Goal: Transaction & Acquisition: Purchase product/service

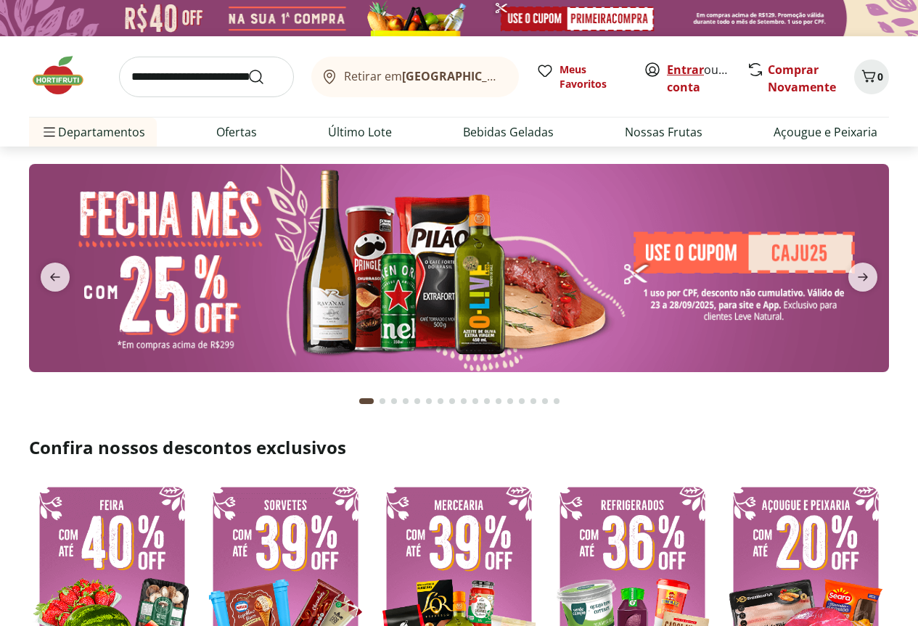
click at [701, 73] on link "Entrar" at bounding box center [685, 70] width 37 height 16
click at [774, 84] on link "Comprar Novamente" at bounding box center [801, 78] width 68 height 33
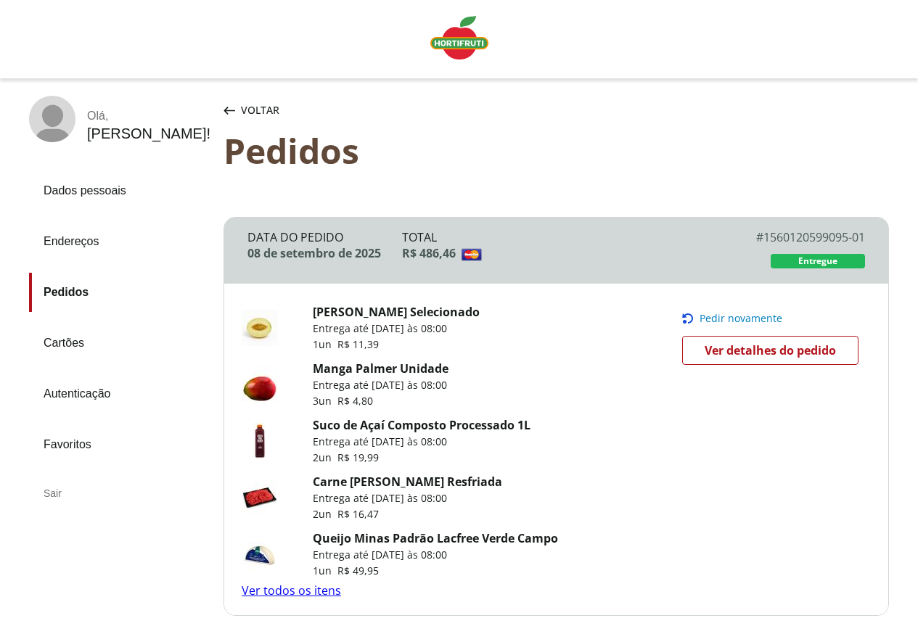
click at [729, 313] on span "Pedir novamente" at bounding box center [740, 319] width 83 height 12
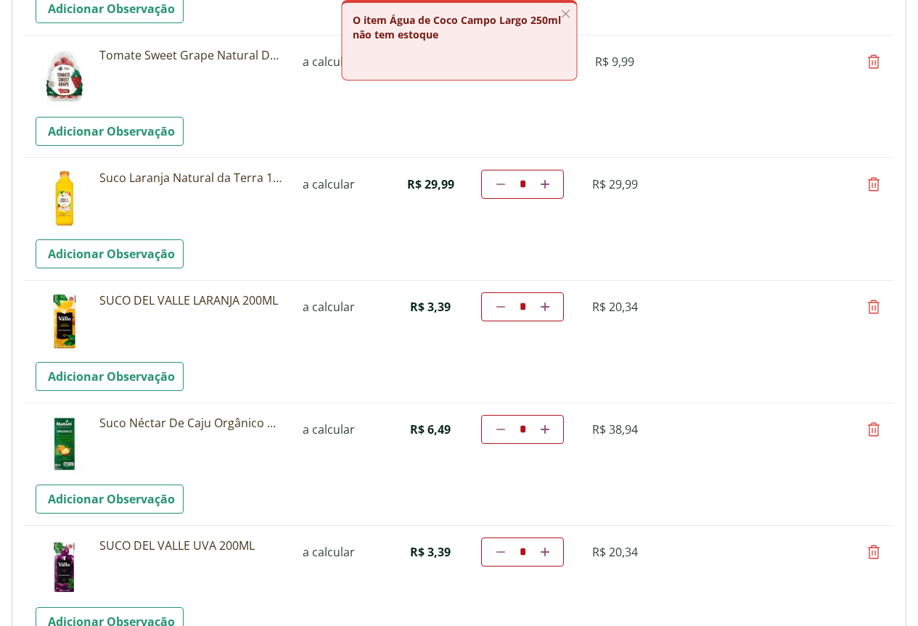
scroll to position [1233, 0]
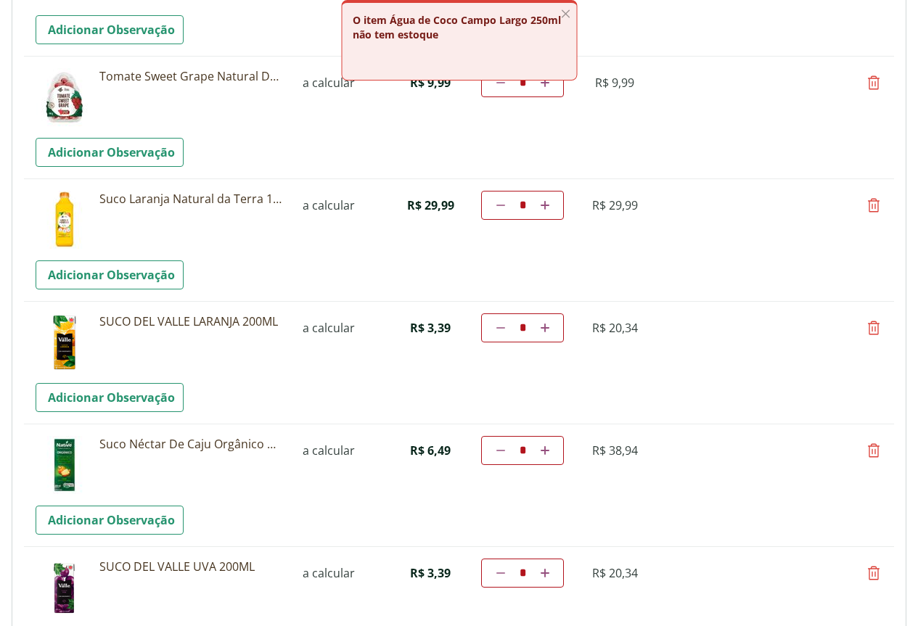
click at [869, 332] on icon at bounding box center [873, 327] width 17 height 17
type input "*"
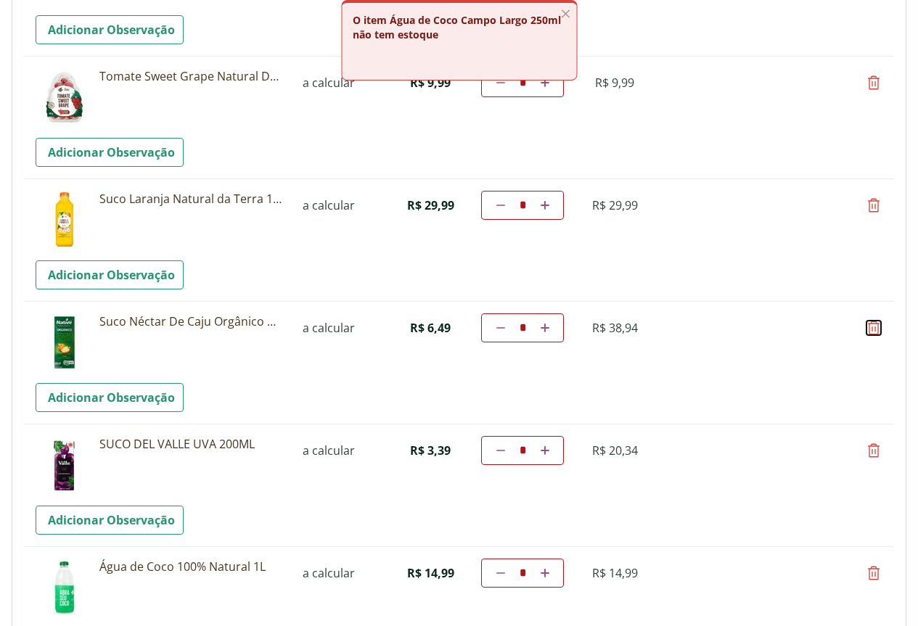
click at [870, 334] on icon at bounding box center [873, 327] width 17 height 17
type input "*"
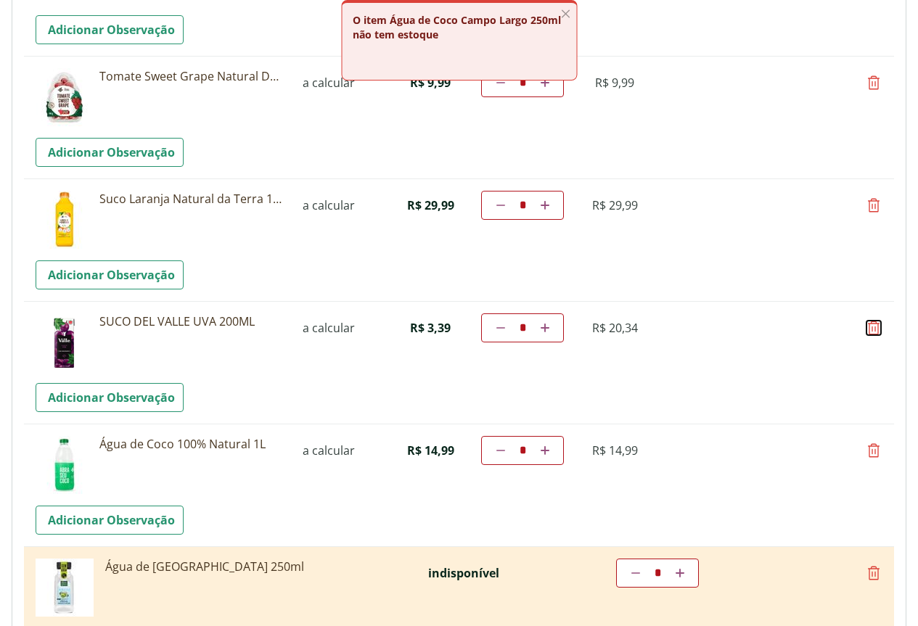
click at [870, 334] on icon at bounding box center [873, 327] width 17 height 17
type input "*"
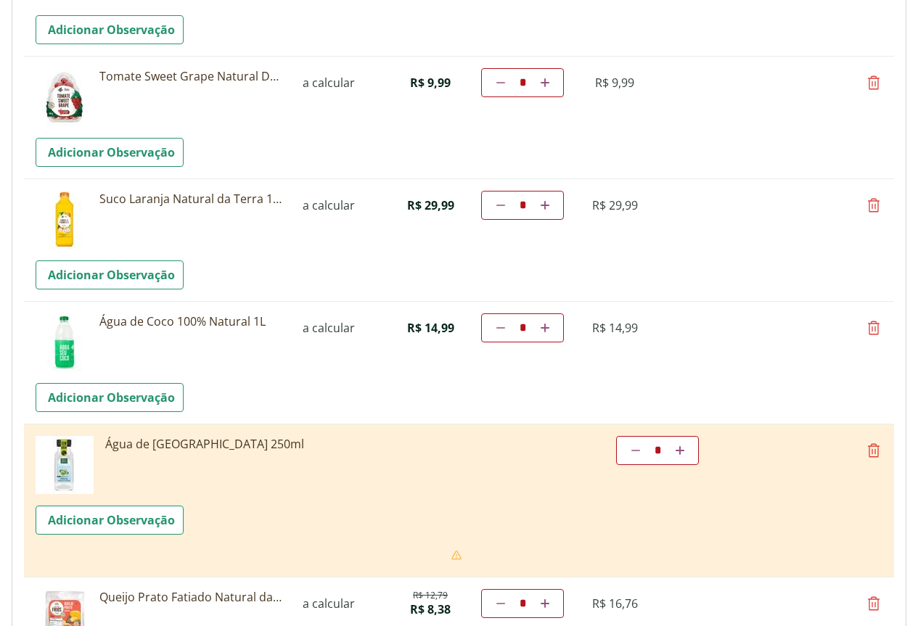
scroll to position [1306, 0]
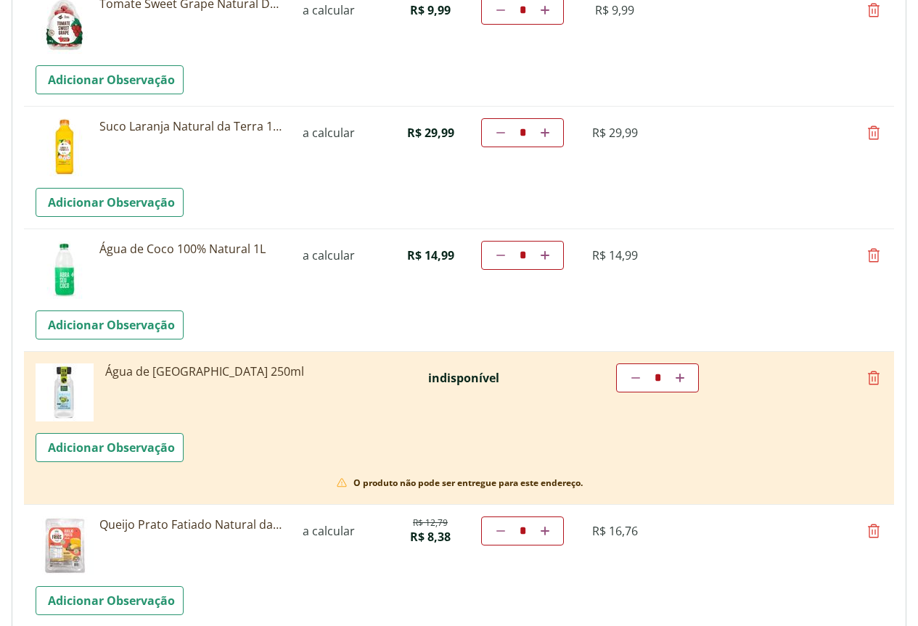
click at [869, 378] on icon at bounding box center [873, 377] width 17 height 17
type input "*"
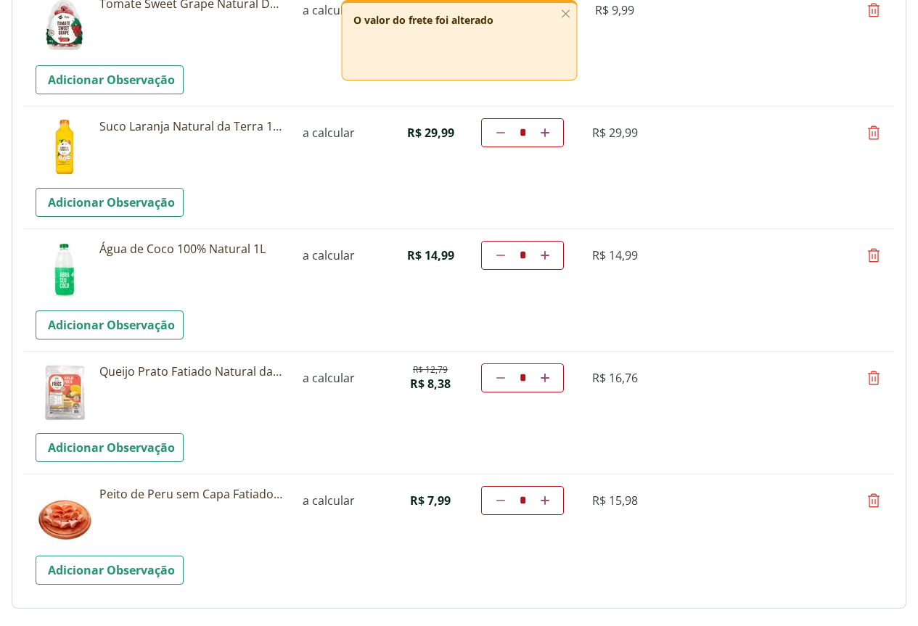
scroll to position [1378, 0]
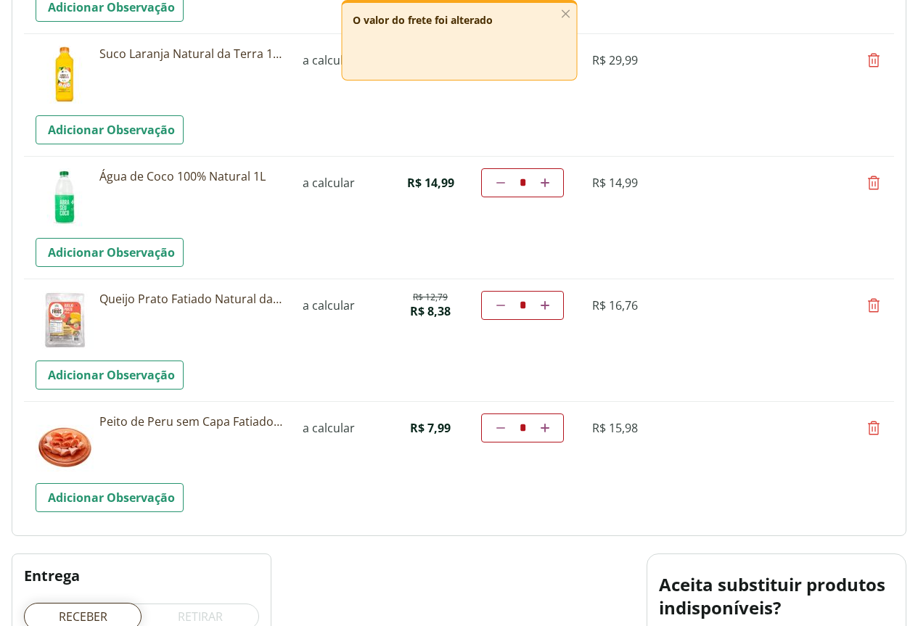
click at [505, 429] on icon at bounding box center [500, 428] width 9 height 9
type input "*"
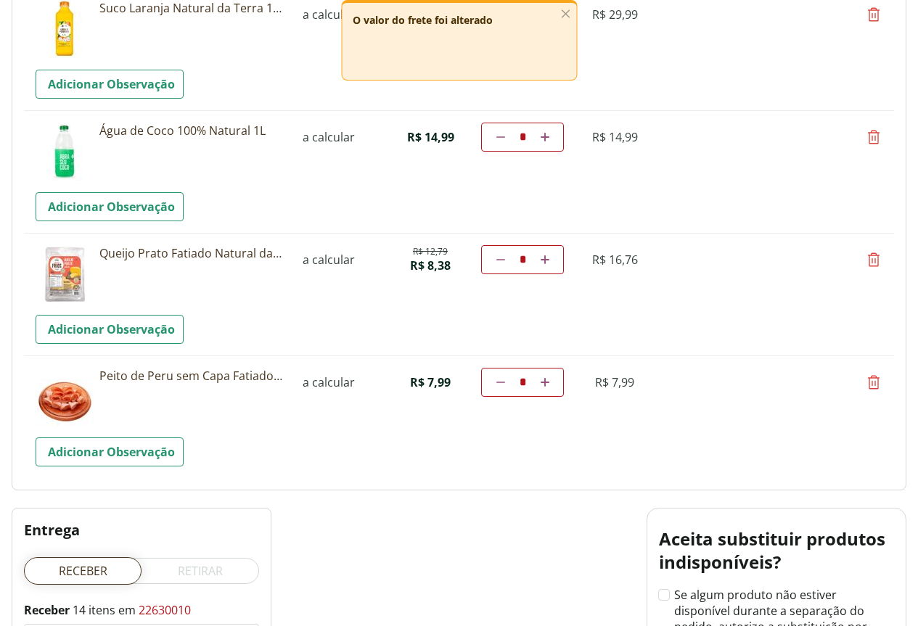
scroll to position [1415, 0]
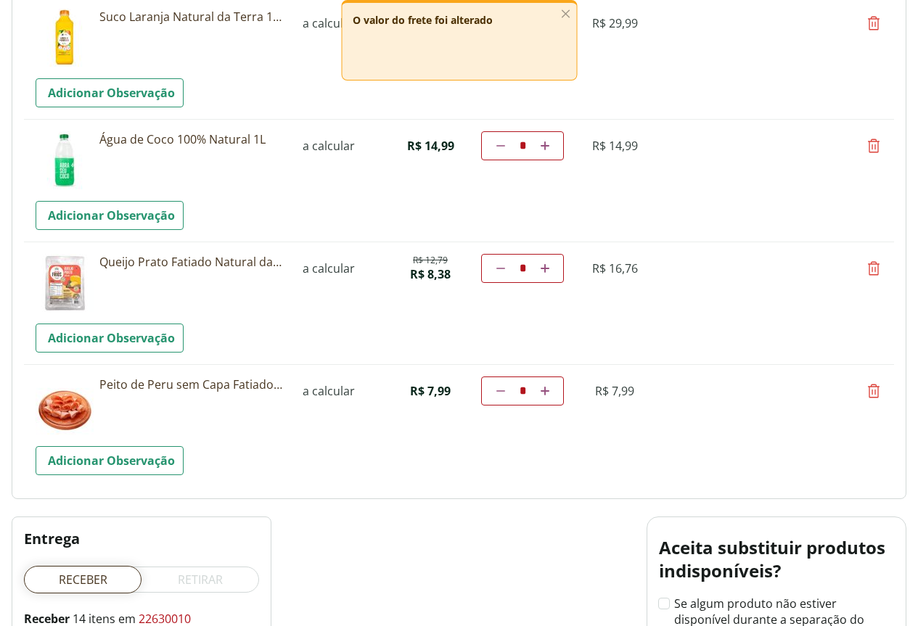
click at [505, 265] on icon at bounding box center [500, 268] width 9 height 9
type input "*"
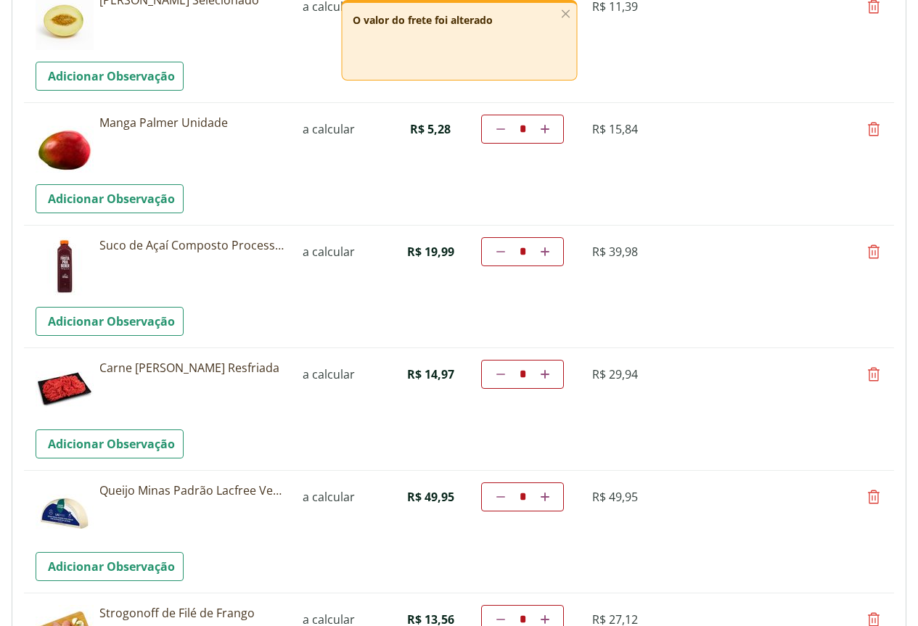
scroll to position [145, 0]
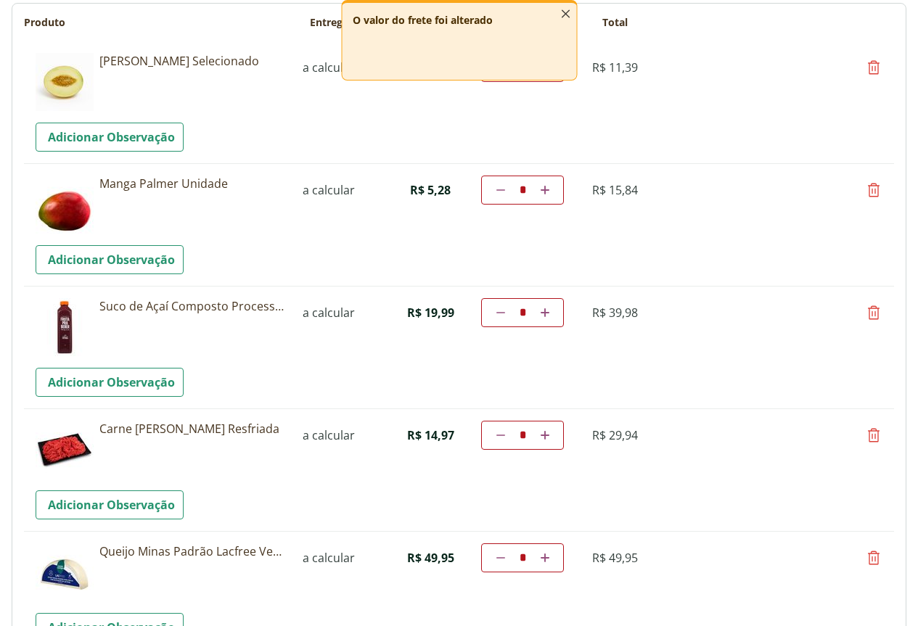
click at [565, 13] on icon "button" at bounding box center [565, 14] width 16 height 16
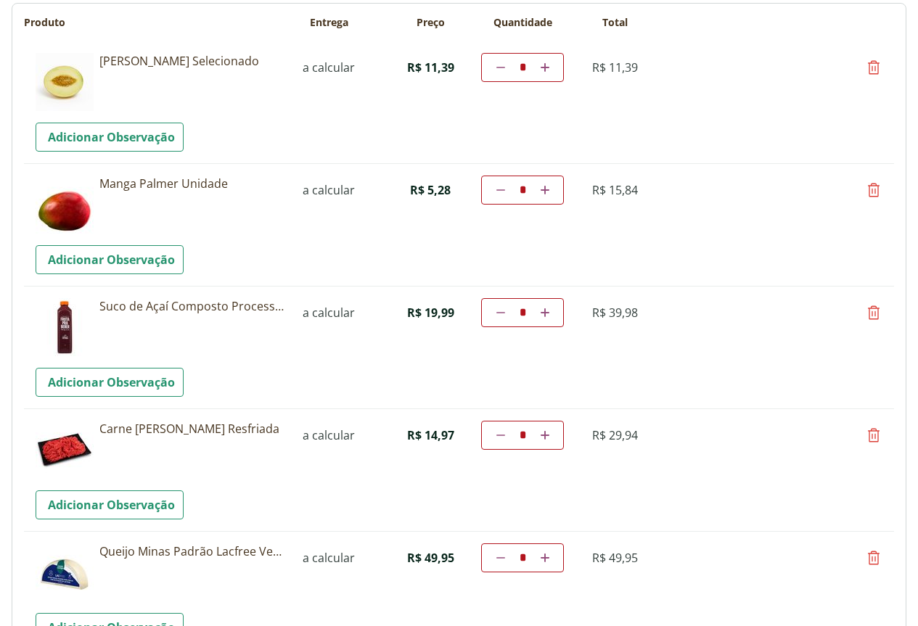
scroll to position [0, 0]
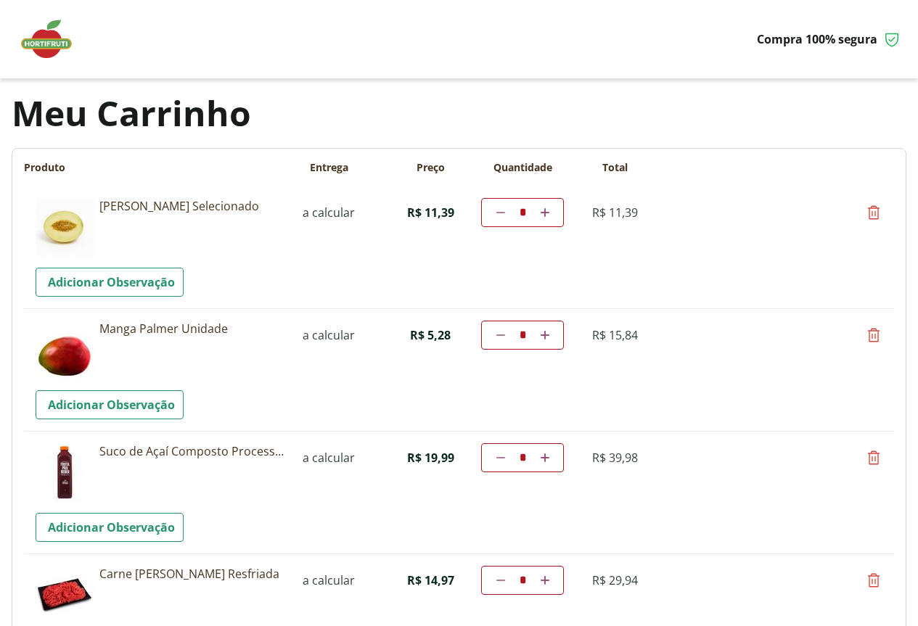
click at [53, 44] on img at bounding box center [53, 39] width 73 height 44
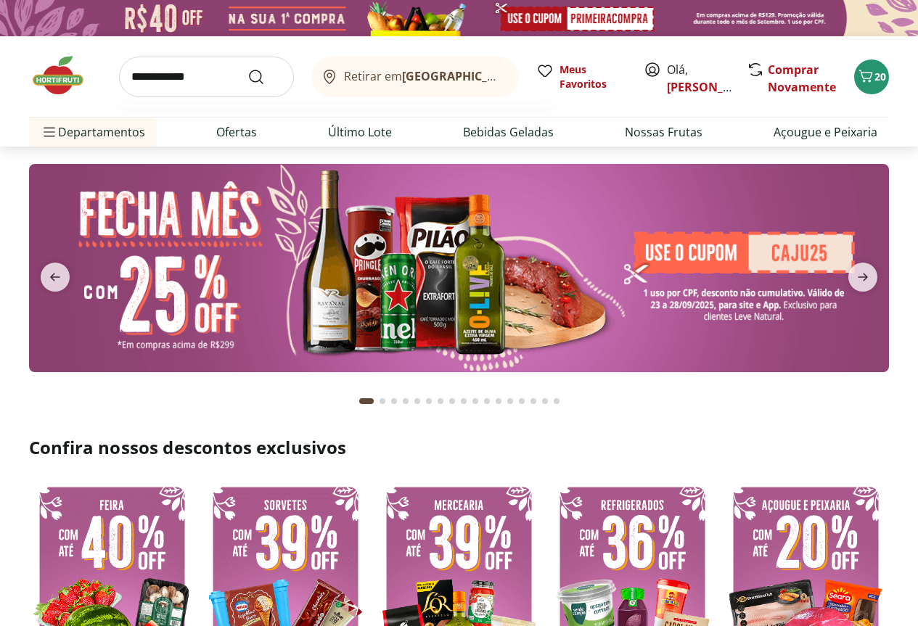
type input "**********"
click at [247, 68] on button "Submit Search" at bounding box center [264, 76] width 35 height 17
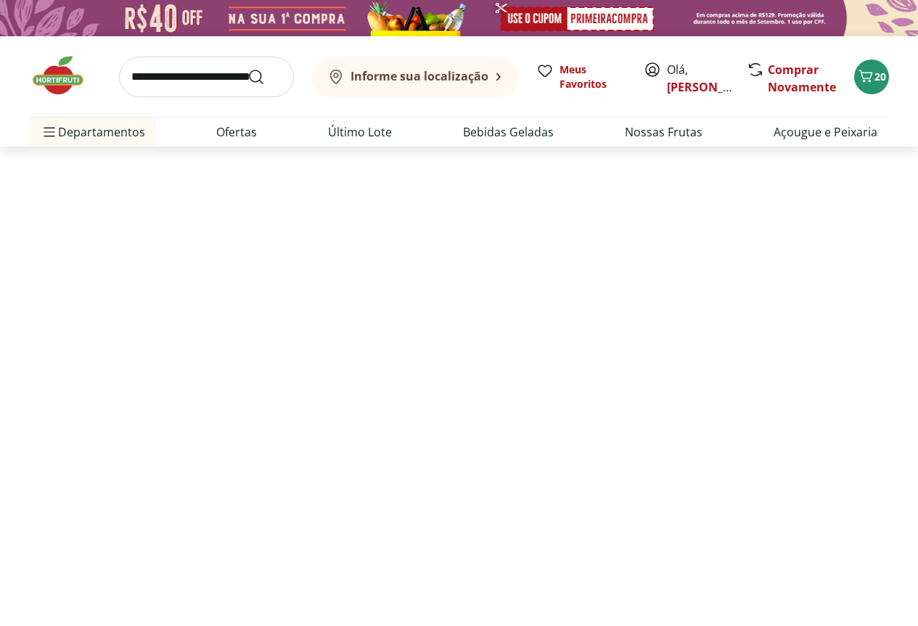
select select "**********"
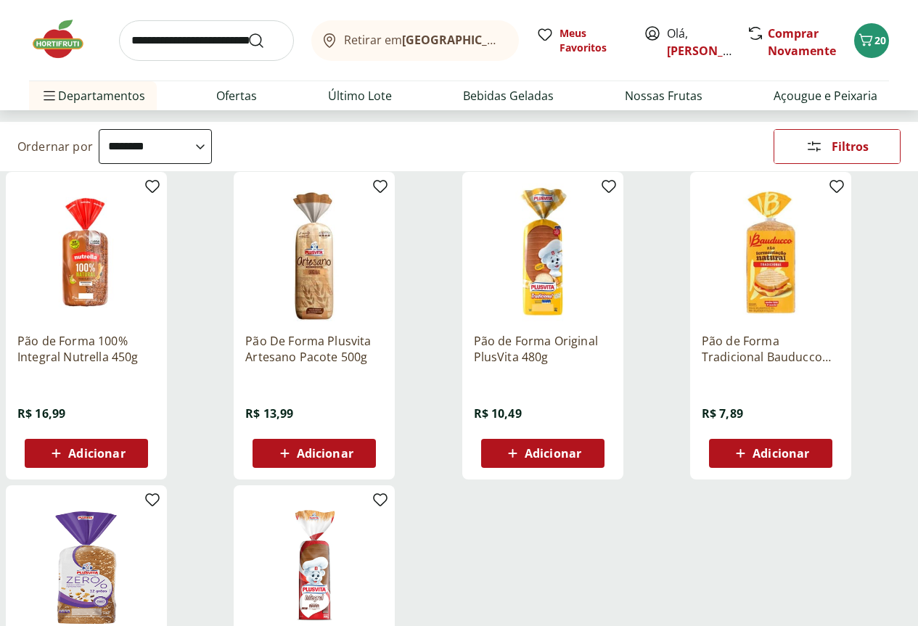
scroll to position [218, 0]
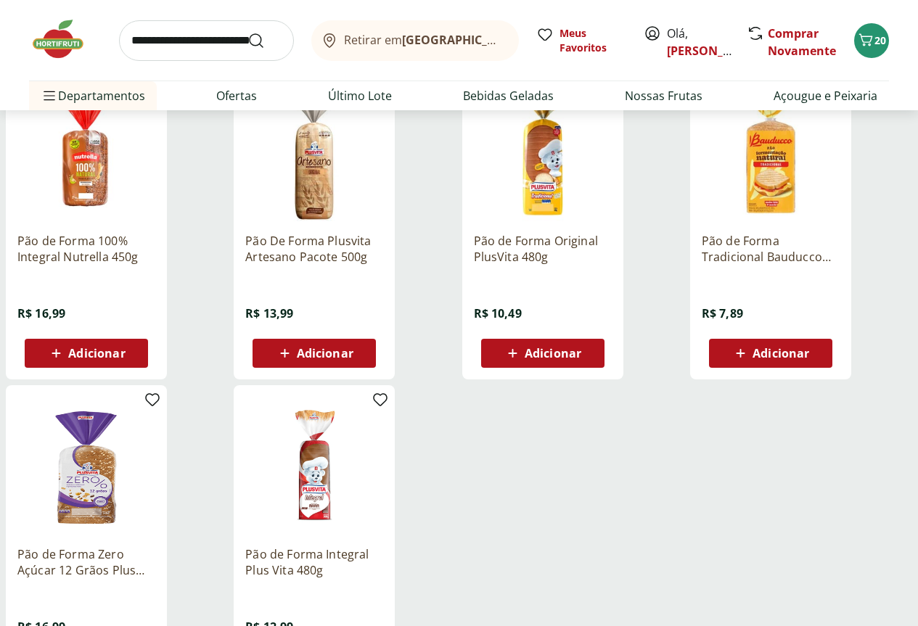
click at [581, 357] on span "Adicionar" at bounding box center [552, 353] width 57 height 12
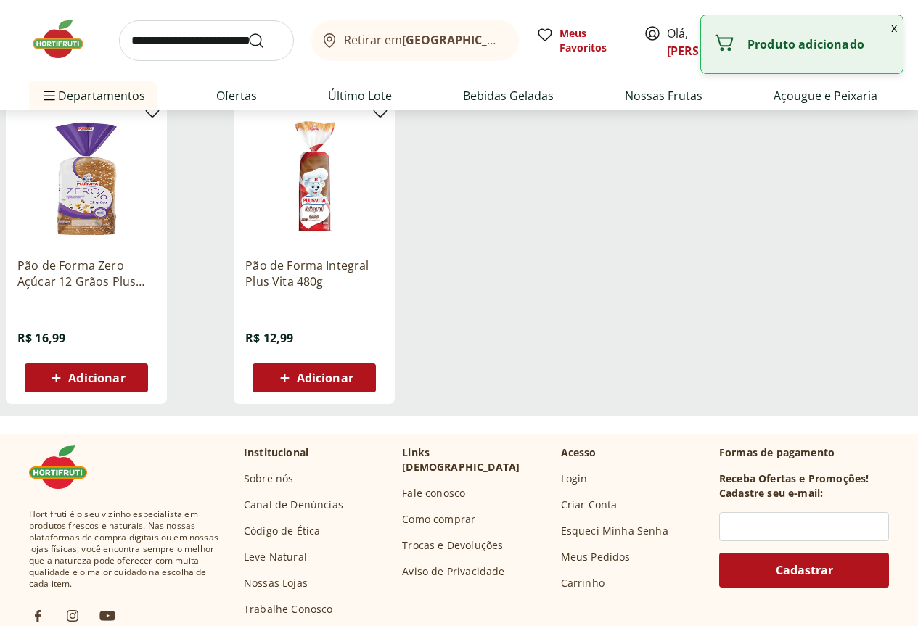
scroll to position [508, 0]
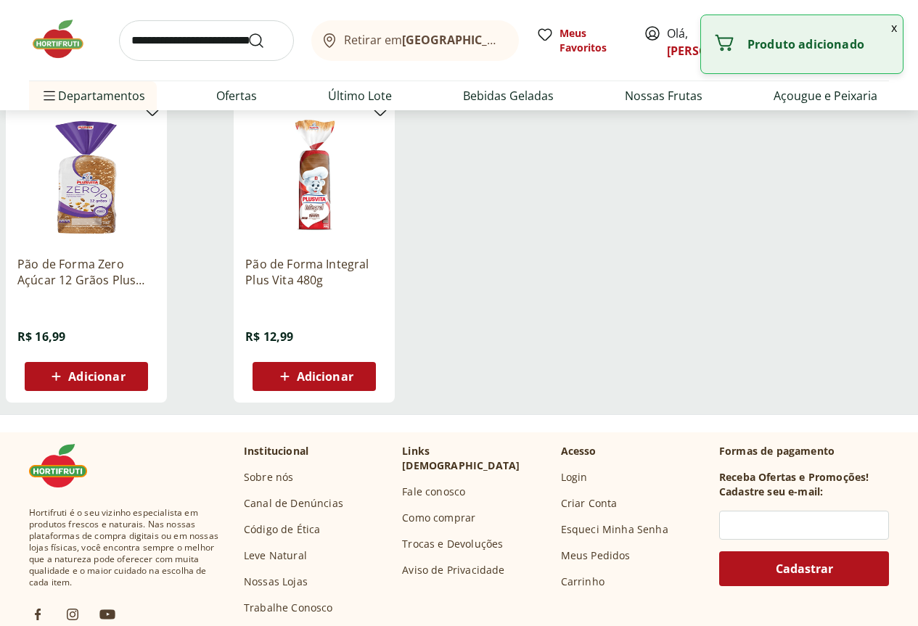
click at [65, 384] on icon at bounding box center [56, 376] width 18 height 17
click at [206, 52] on input "search" at bounding box center [206, 40] width 175 height 41
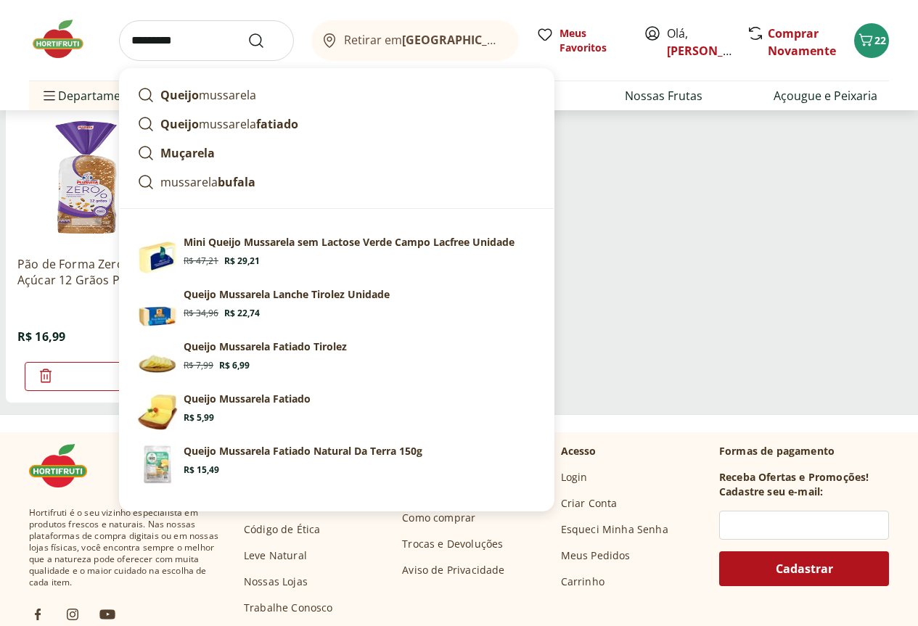
click at [380, 250] on section "Mini Queijo Mussarela sem Lactose Verde Campo Lacfree Unidade Original price: R…" at bounding box center [360, 251] width 353 height 32
type input "**********"
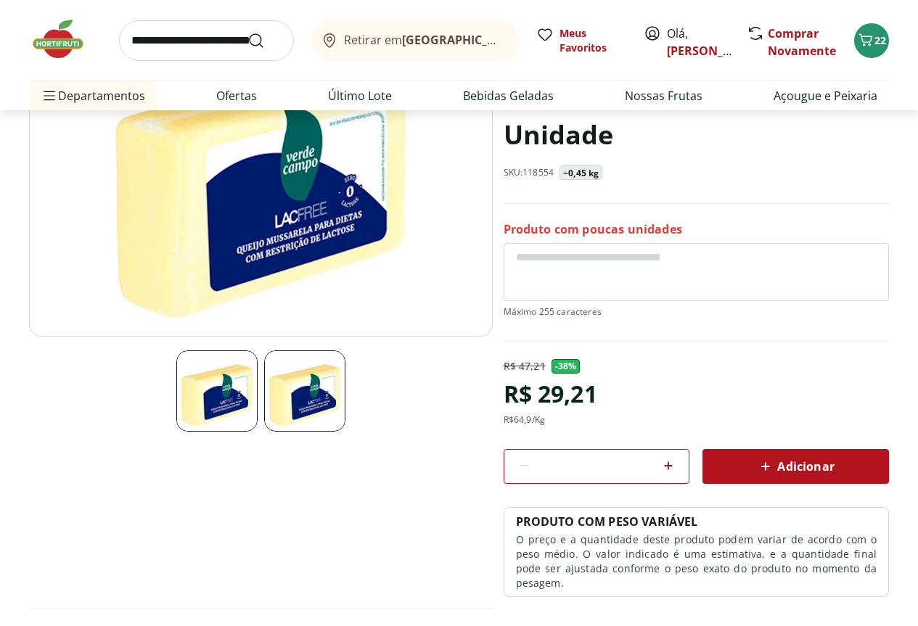
scroll to position [363, 0]
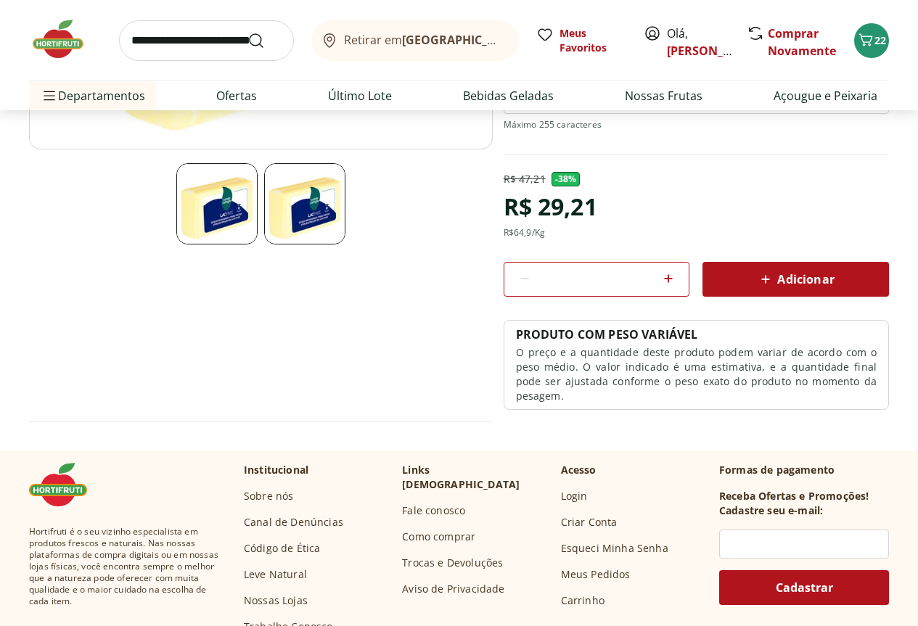
click at [824, 277] on span "Adicionar" at bounding box center [795, 279] width 77 height 17
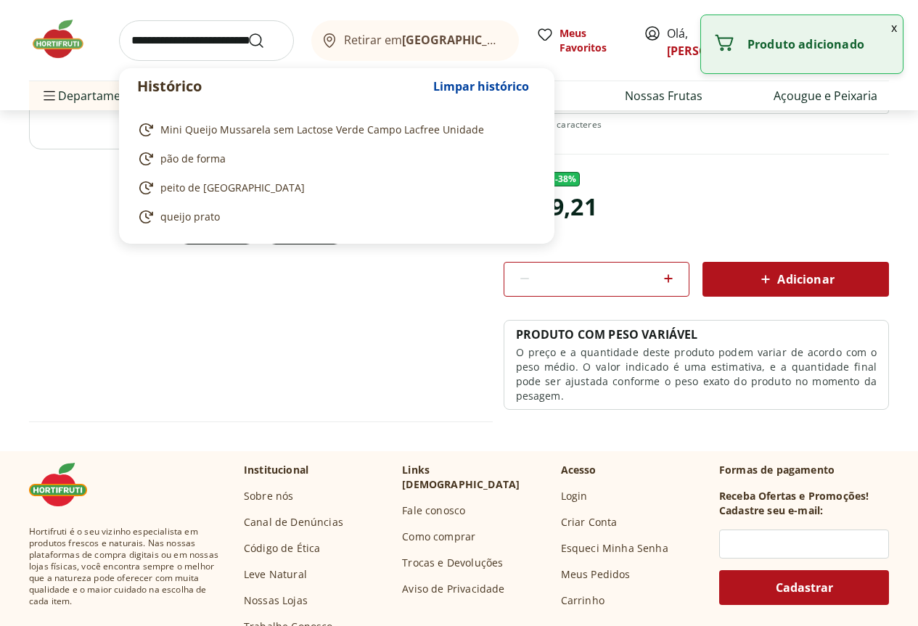
click at [194, 44] on input "search" at bounding box center [206, 40] width 175 height 41
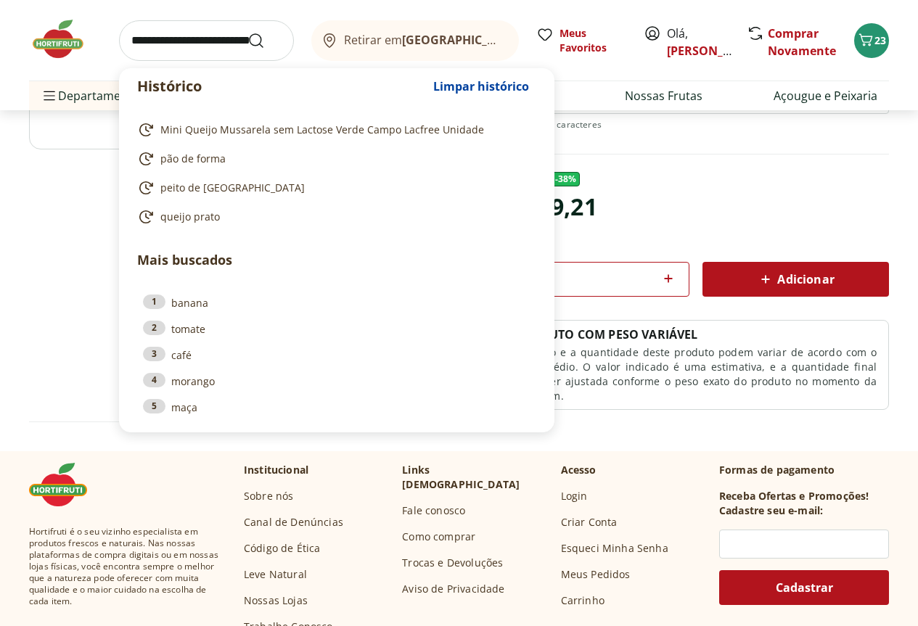
click at [796, 145] on div "Produto com poucas unidades" at bounding box center [695, 94] width 385 height 120
click at [198, 43] on input "search" at bounding box center [206, 40] width 175 height 41
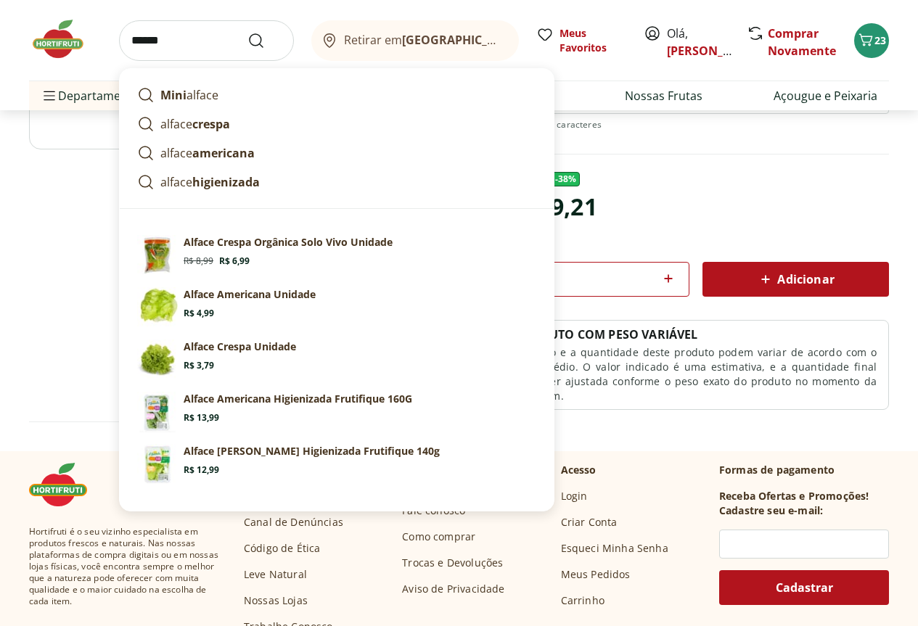
click at [332, 354] on section "Alface Crespa Unidade Price: R$ 3,79" at bounding box center [360, 355] width 353 height 32
type input "**********"
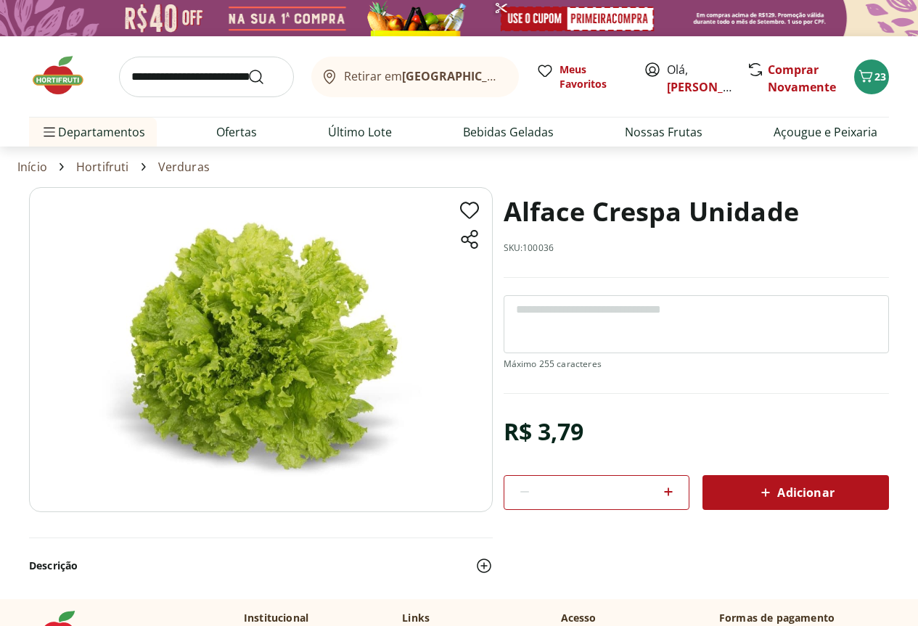
click at [771, 491] on icon at bounding box center [765, 492] width 17 height 17
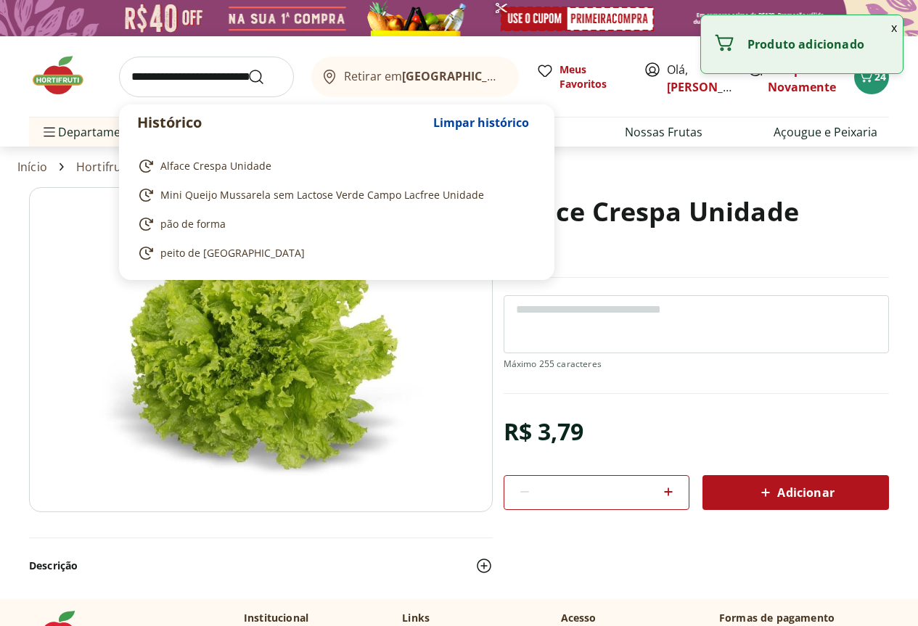
click at [210, 73] on input "search" at bounding box center [206, 77] width 175 height 41
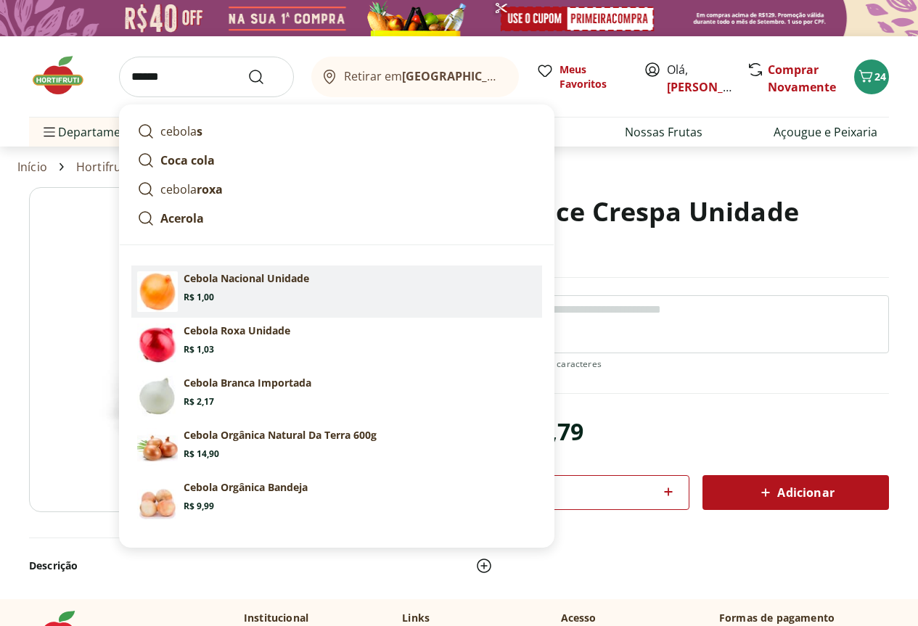
click at [349, 290] on section "Cebola Nacional Unidade Price: R$ 1,00" at bounding box center [360, 287] width 353 height 32
type input "**********"
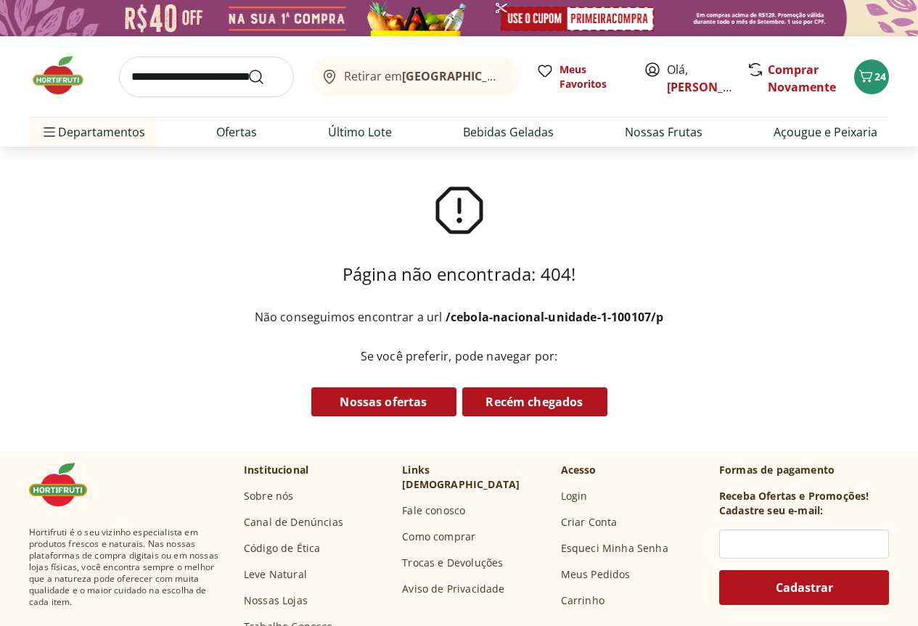
click at [168, 68] on input "search" at bounding box center [206, 77] width 175 height 41
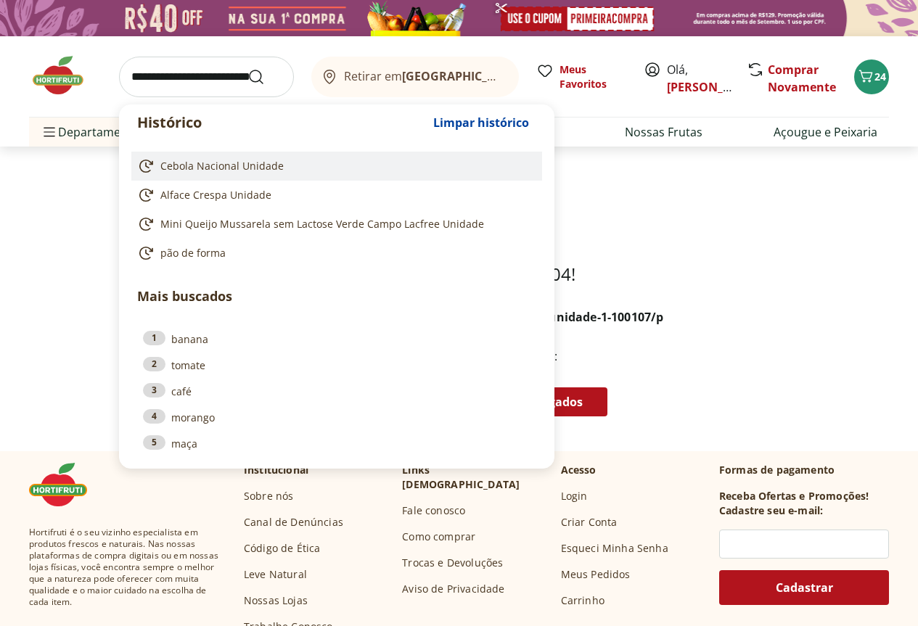
click at [212, 172] on span "Cebola Nacional Unidade" at bounding box center [221, 166] width 123 height 15
type input "**********"
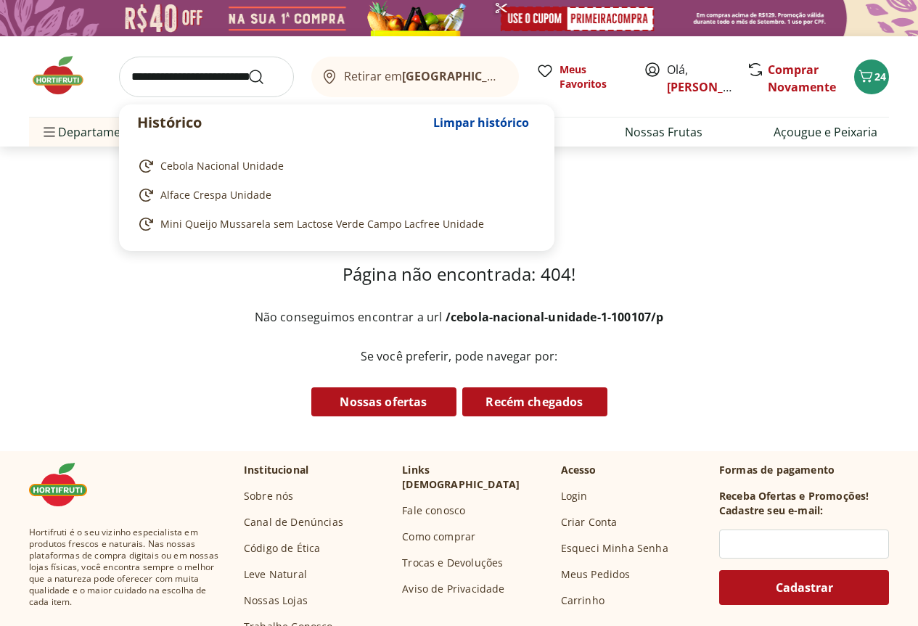
click at [183, 65] on input "search" at bounding box center [206, 77] width 175 height 41
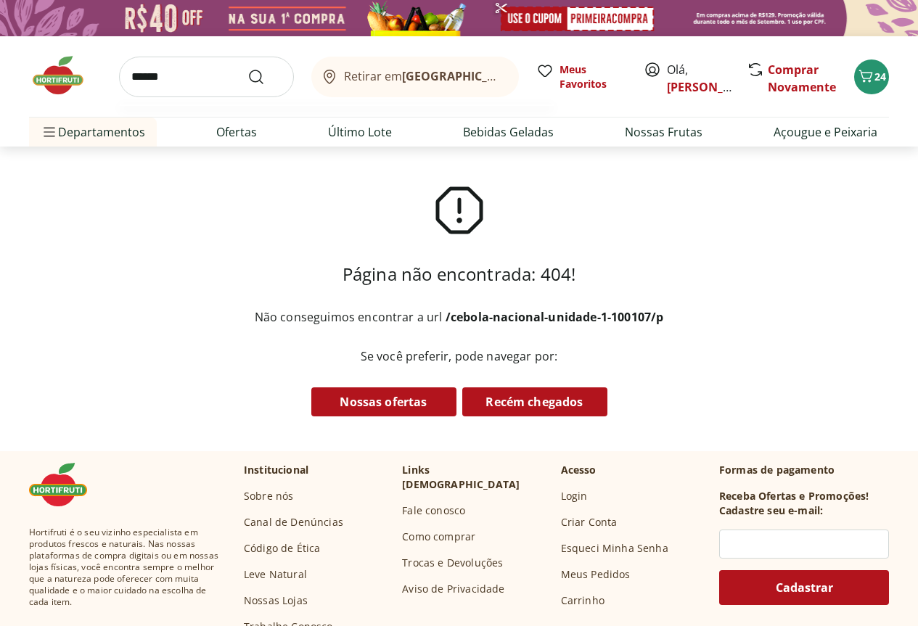
type input "******"
click at [247, 68] on button "Submit Search" at bounding box center [264, 76] width 35 height 17
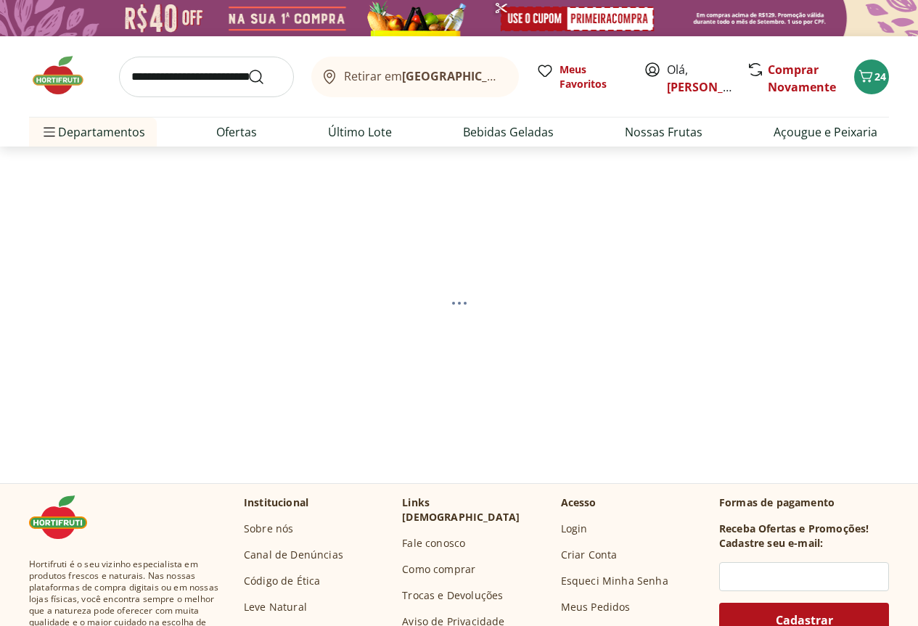
select select "**********"
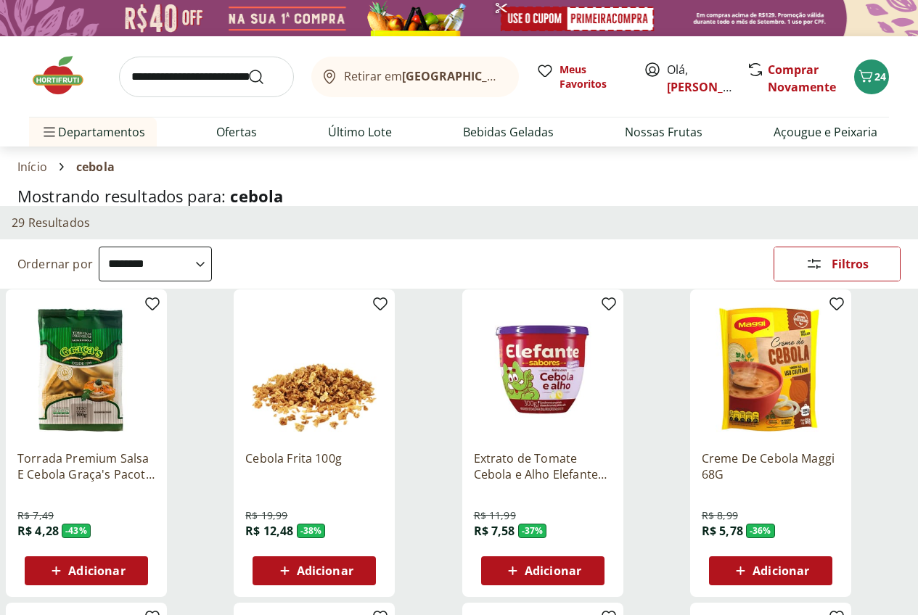
scroll to position [435, 0]
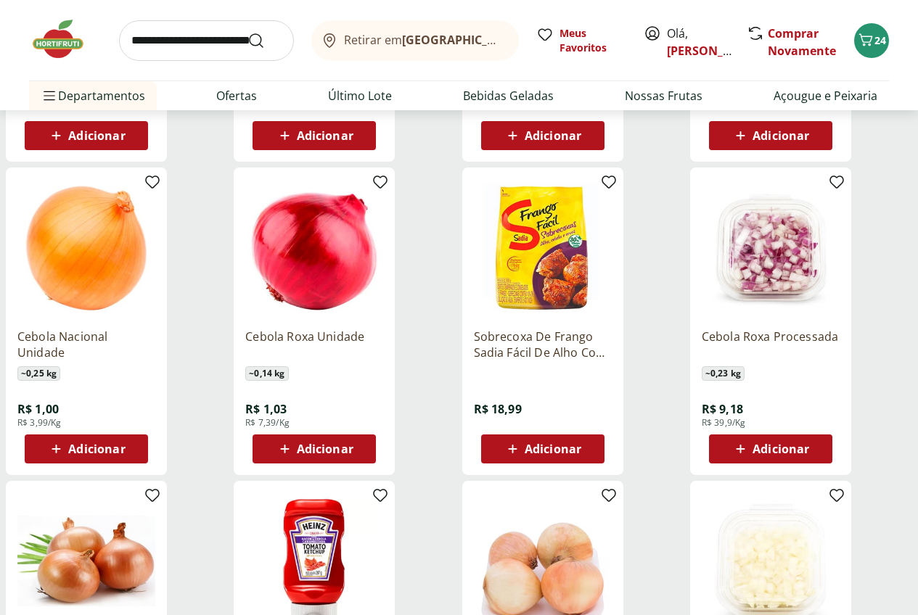
click at [125, 455] on span "Adicionar" at bounding box center [96, 449] width 57 height 12
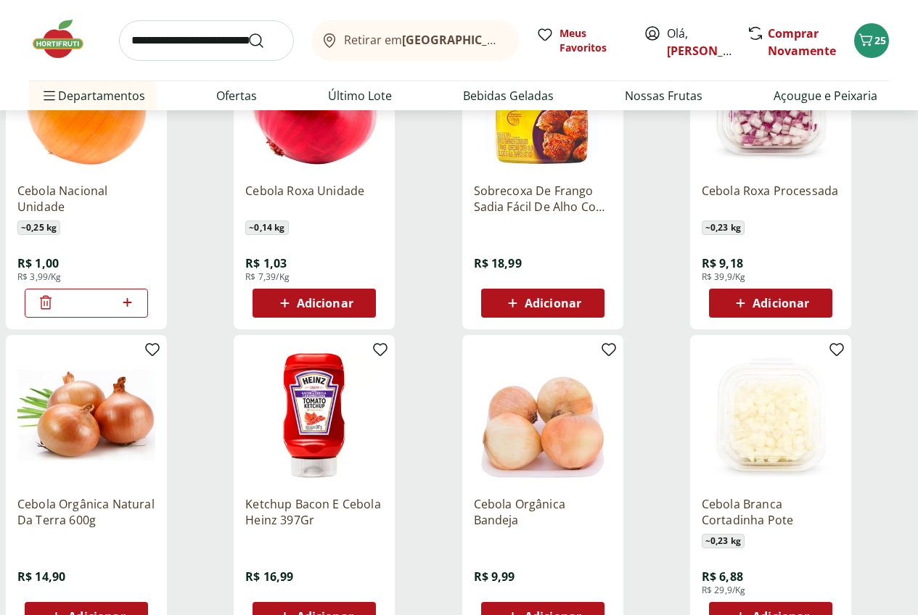
scroll to position [580, 0]
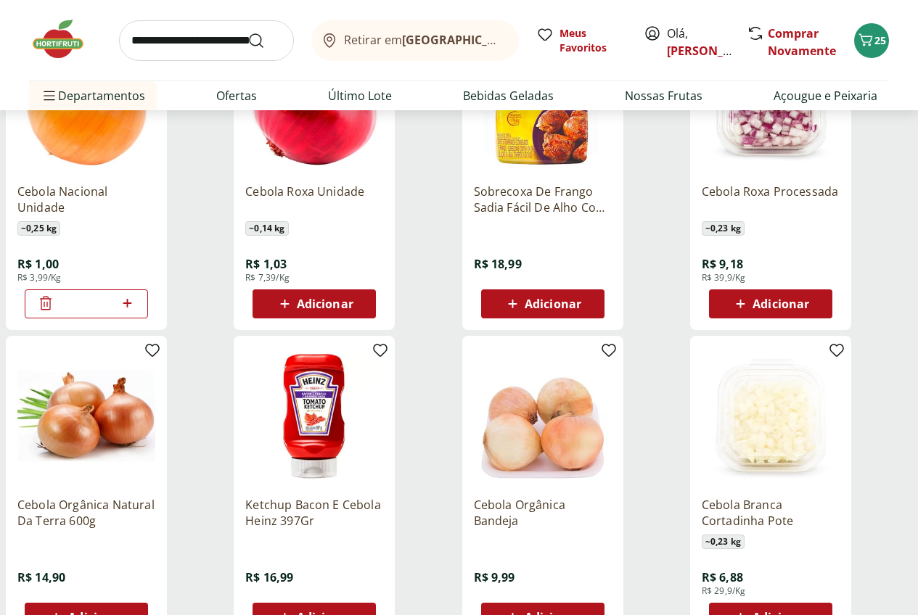
drag, startPoint x: 319, startPoint y: 320, endPoint x: 309, endPoint y: 315, distance: 11.4
click at [118, 312] on input "*" at bounding box center [86, 304] width 64 height 16
click at [131, 308] on icon at bounding box center [127, 303] width 9 height 9
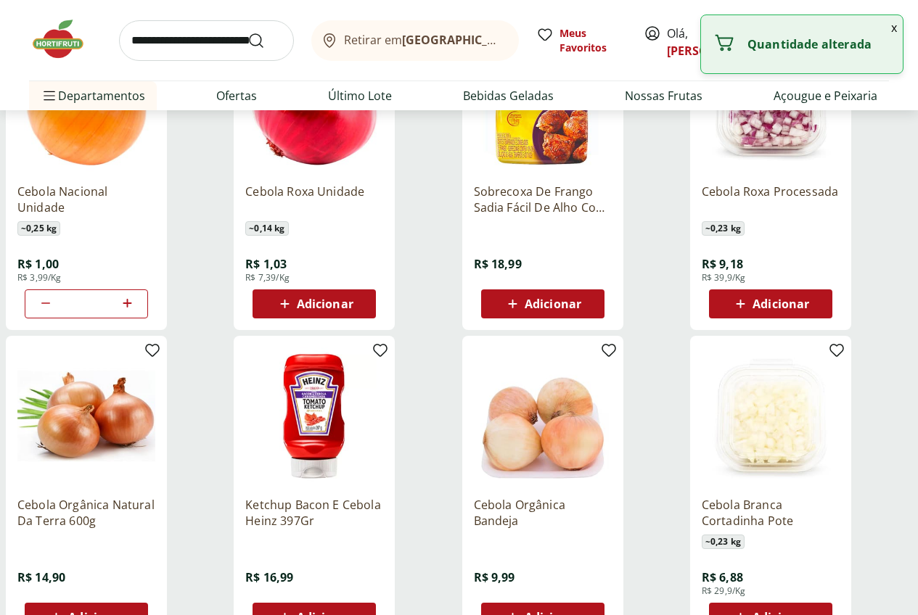
click at [131, 308] on icon at bounding box center [127, 303] width 9 height 9
type input "*"
click at [221, 36] on input "search" at bounding box center [206, 40] width 175 height 41
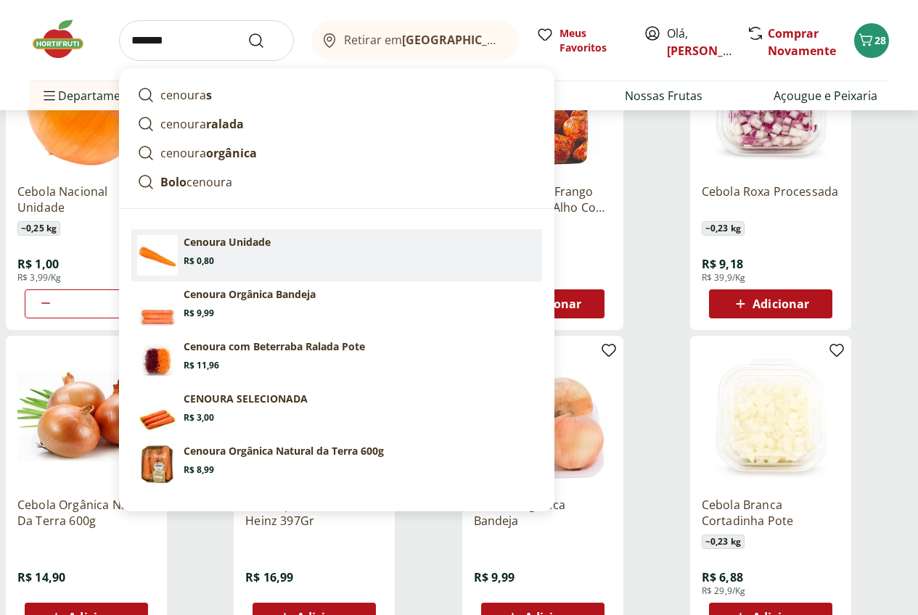
click at [321, 251] on section "Cenoura Unidade Price: R$ 0,80" at bounding box center [360, 251] width 353 height 32
type input "**********"
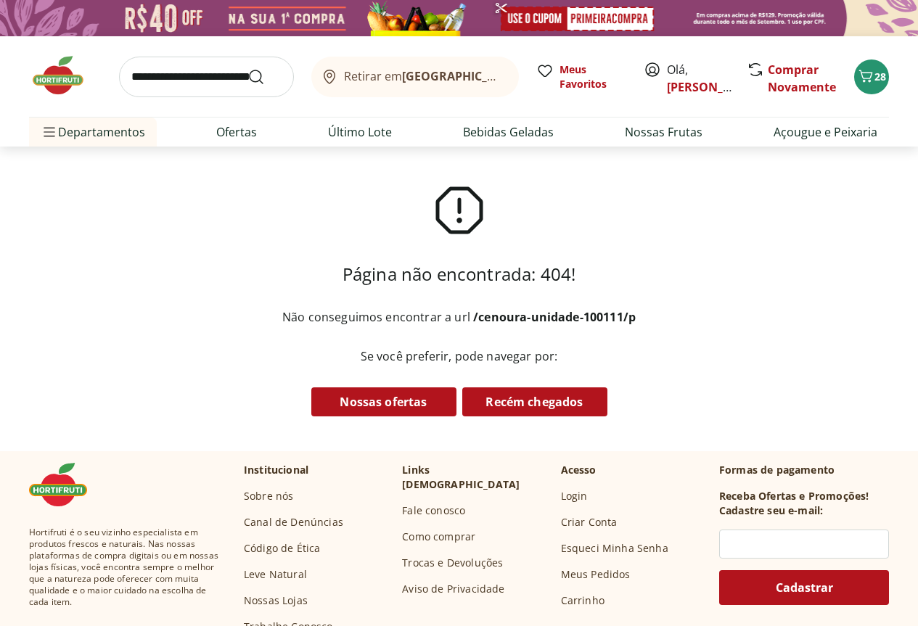
click at [162, 81] on input "search" at bounding box center [206, 77] width 175 height 41
type input "******"
click at [247, 68] on button "Submit Search" at bounding box center [264, 76] width 35 height 17
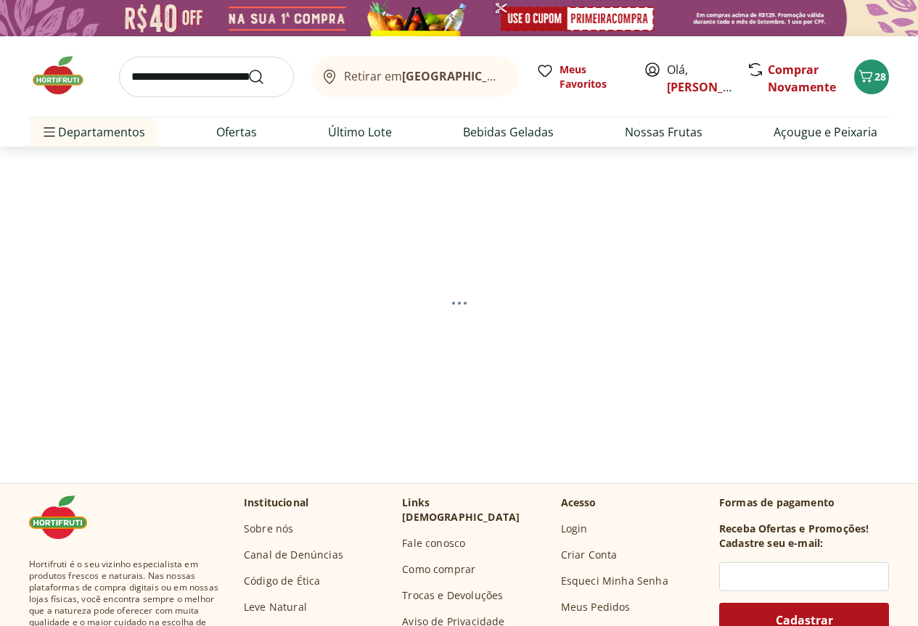
select select "**********"
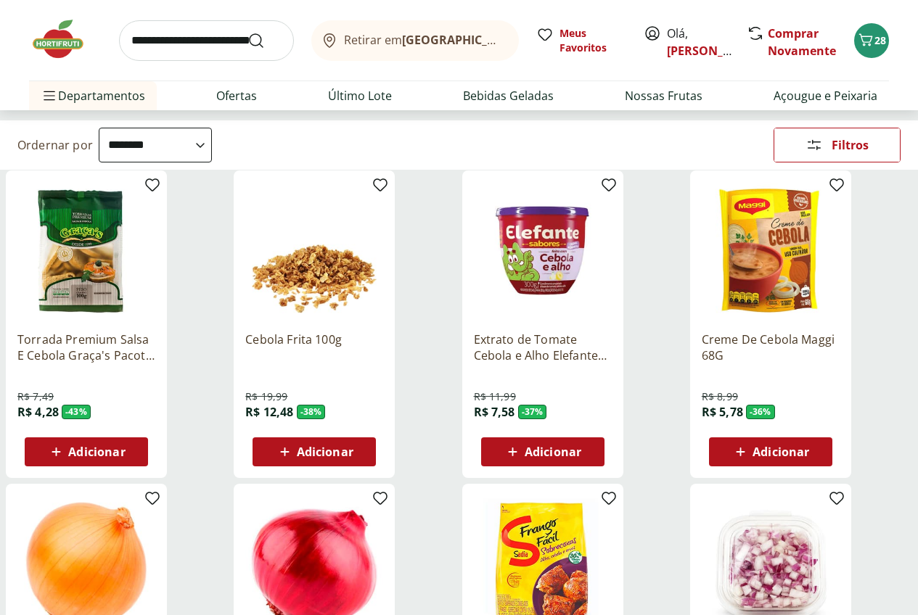
scroll to position [73, 0]
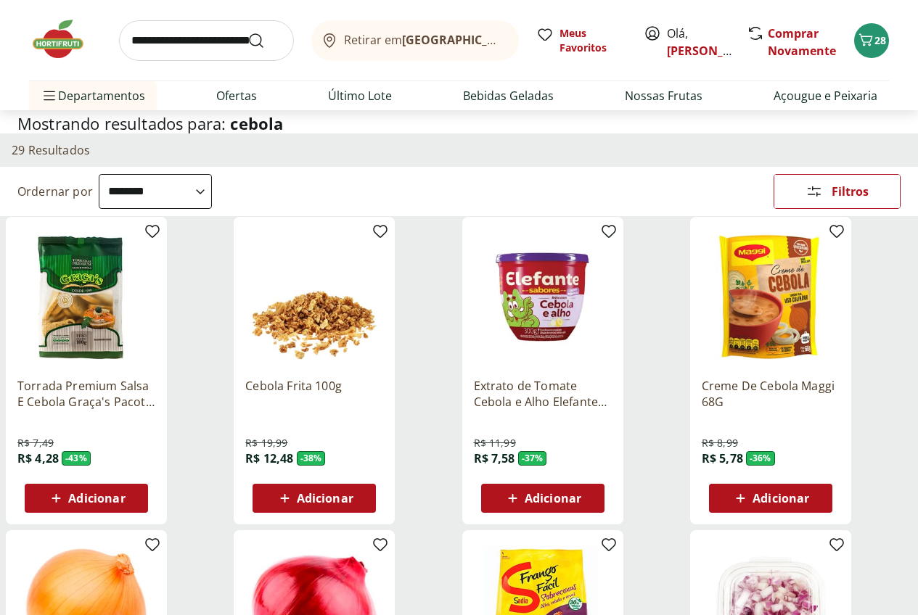
click at [151, 45] on input "search" at bounding box center [206, 40] width 175 height 41
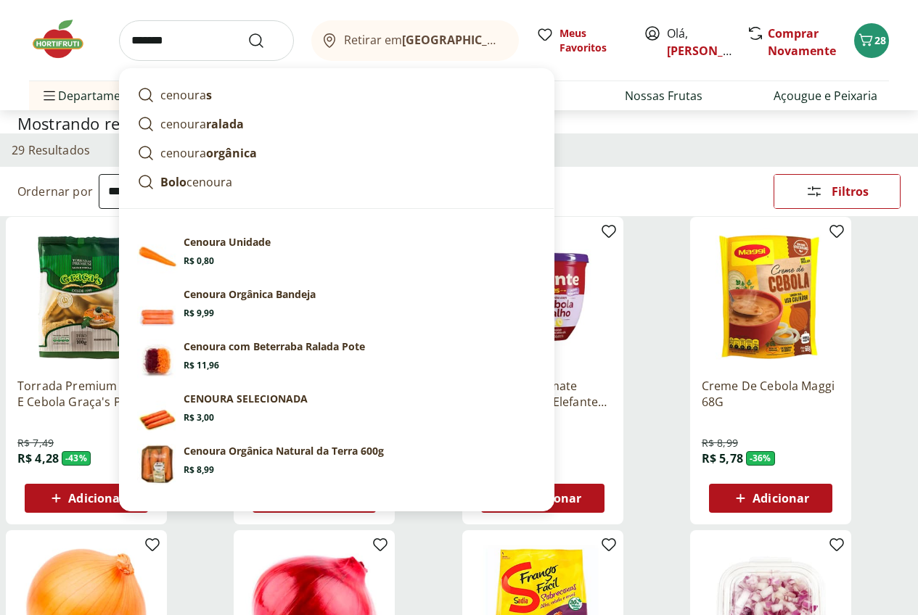
type input "*******"
click at [247, 32] on button "Submit Search" at bounding box center [264, 40] width 35 height 17
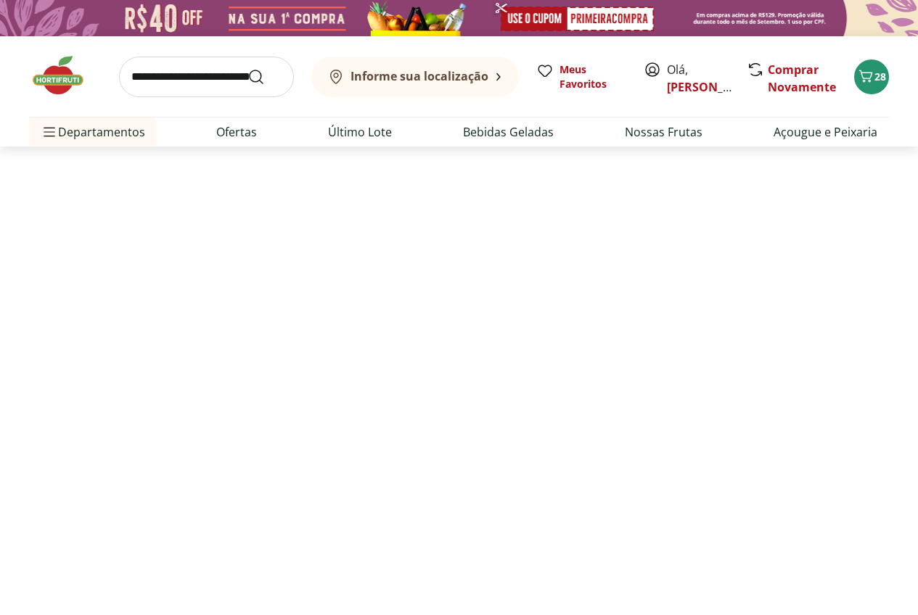
select select "**********"
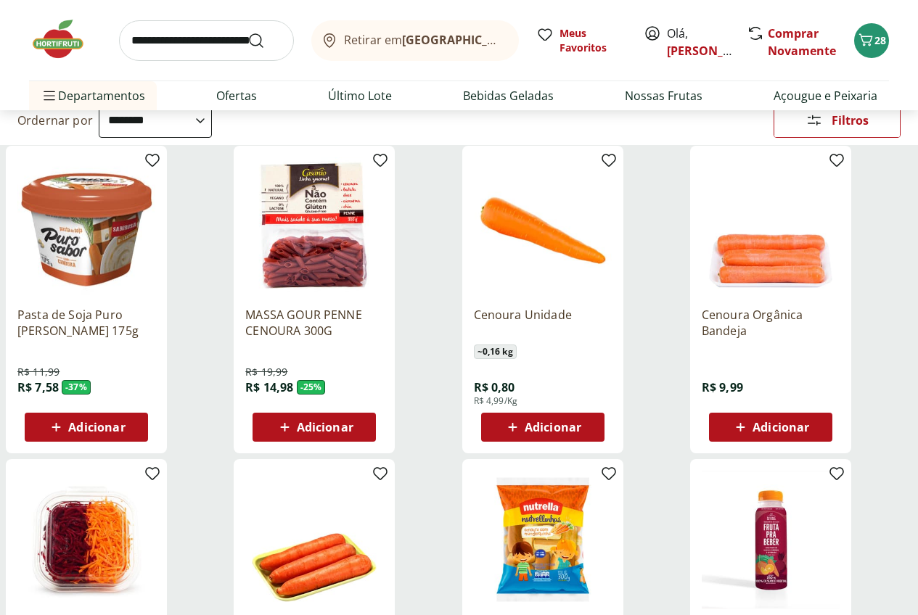
scroll to position [145, 0]
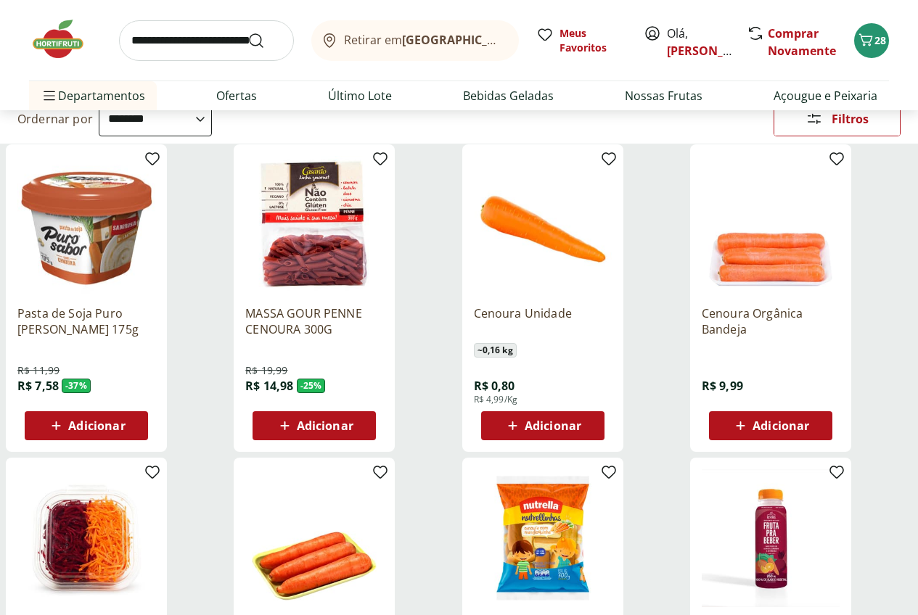
click at [581, 432] on span "Adicionar" at bounding box center [552, 426] width 57 height 12
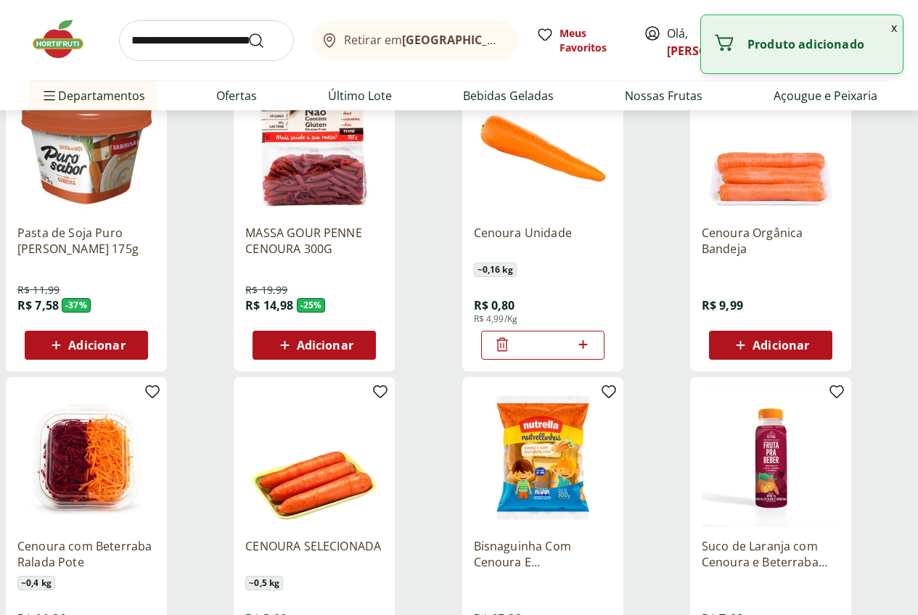
scroll to position [508, 0]
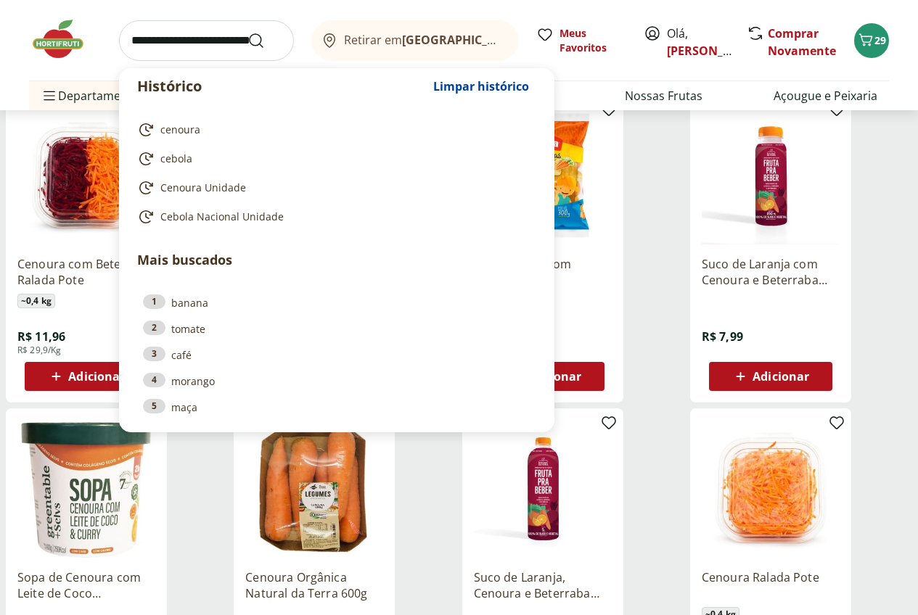
click at [189, 41] on input "search" at bounding box center [206, 40] width 175 height 41
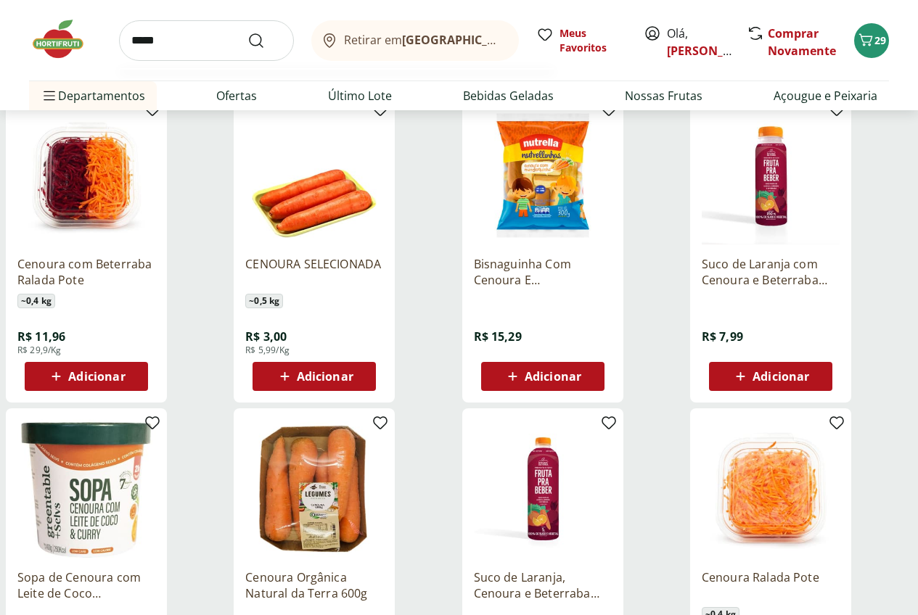
type input "*****"
click at [247, 32] on button "Submit Search" at bounding box center [264, 40] width 35 height 17
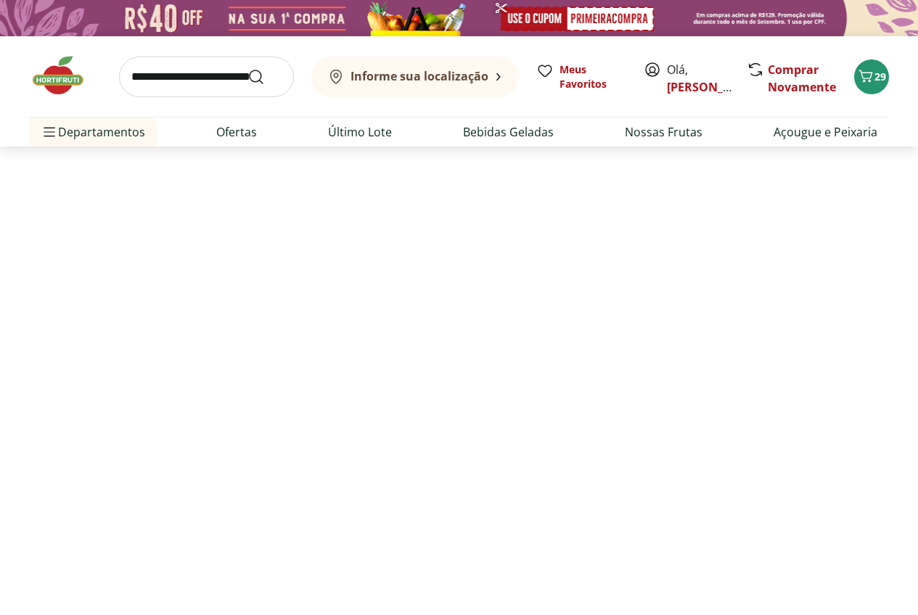
select select "**********"
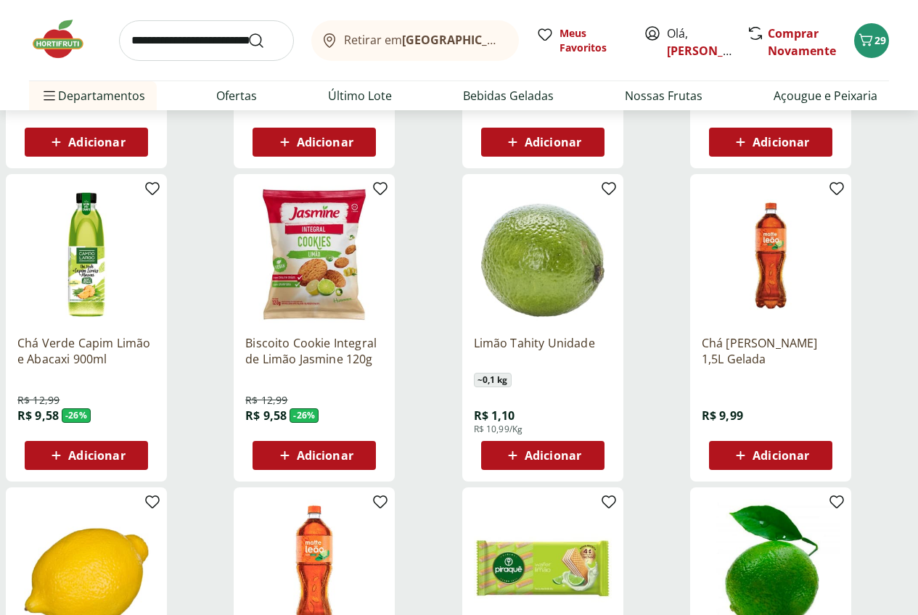
scroll to position [508, 0]
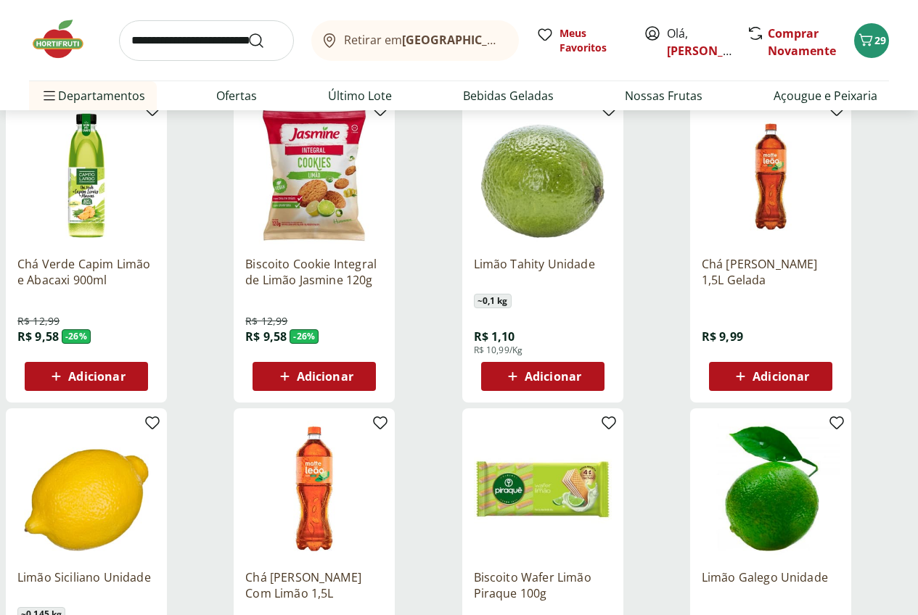
click at [593, 377] on div "Adicionar" at bounding box center [543, 376] width 100 height 26
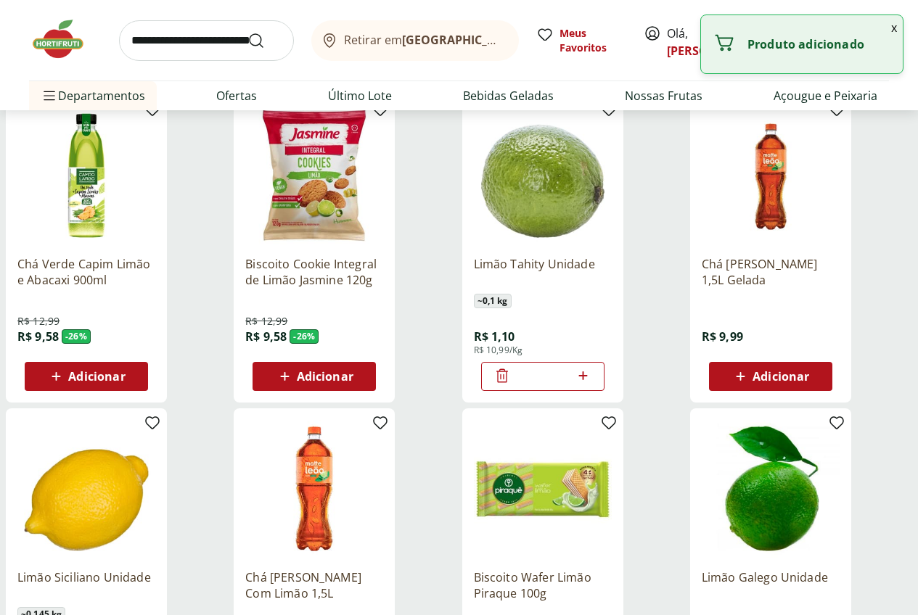
drag, startPoint x: 670, startPoint y: 387, endPoint x: 636, endPoint y: 379, distance: 34.5
click at [575, 384] on input "*" at bounding box center [543, 377] width 64 height 16
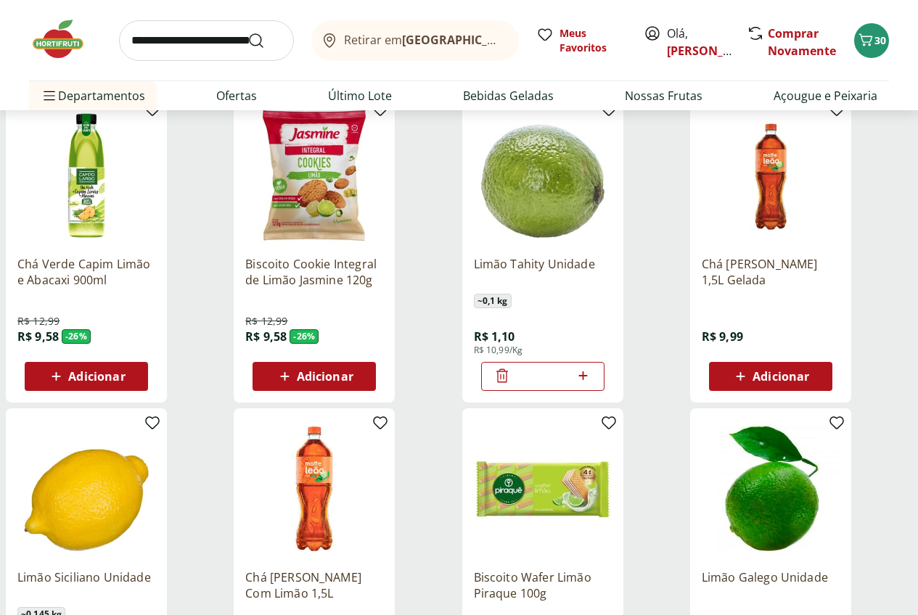
click at [592, 384] on icon at bounding box center [583, 375] width 18 height 17
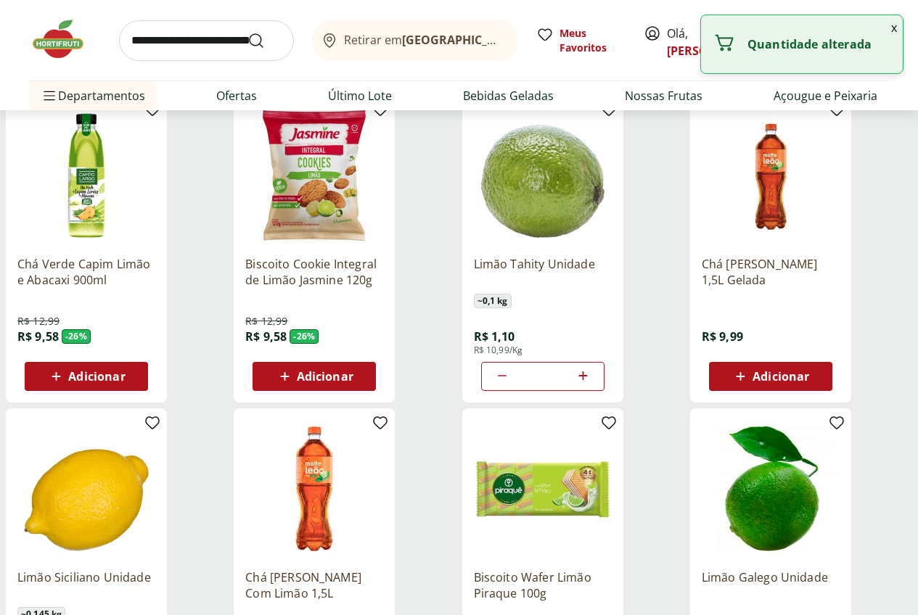
click at [592, 384] on icon at bounding box center [583, 375] width 18 height 17
type input "*"
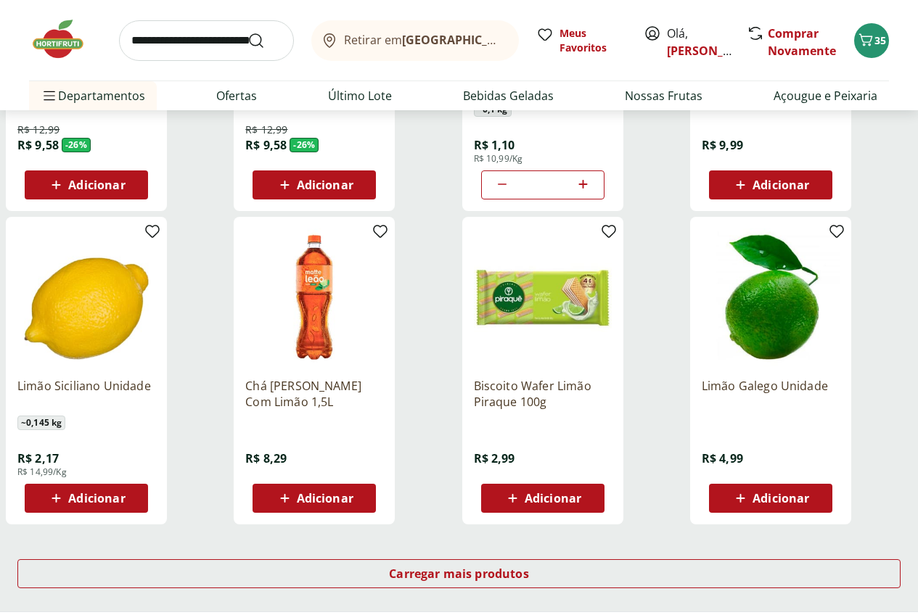
scroll to position [943, 0]
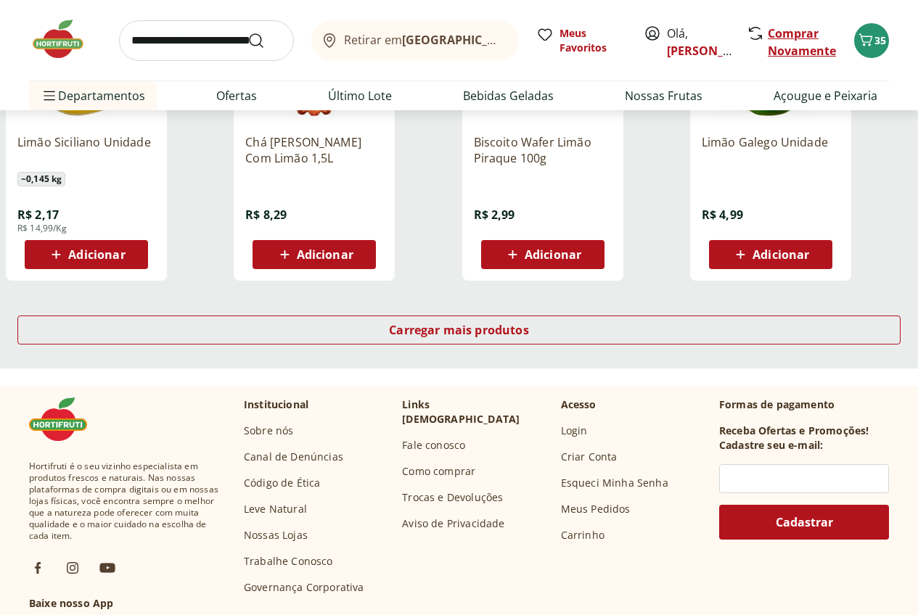
click at [810, 46] on link "Comprar Novamente" at bounding box center [801, 41] width 68 height 33
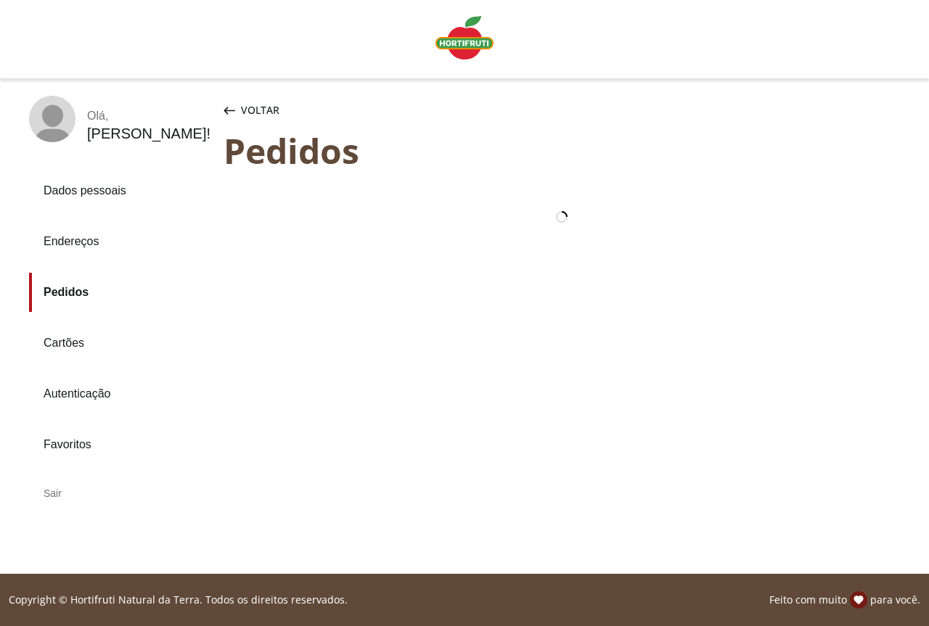
click at [460, 37] on img "Linha de sessão" at bounding box center [464, 38] width 58 height 44
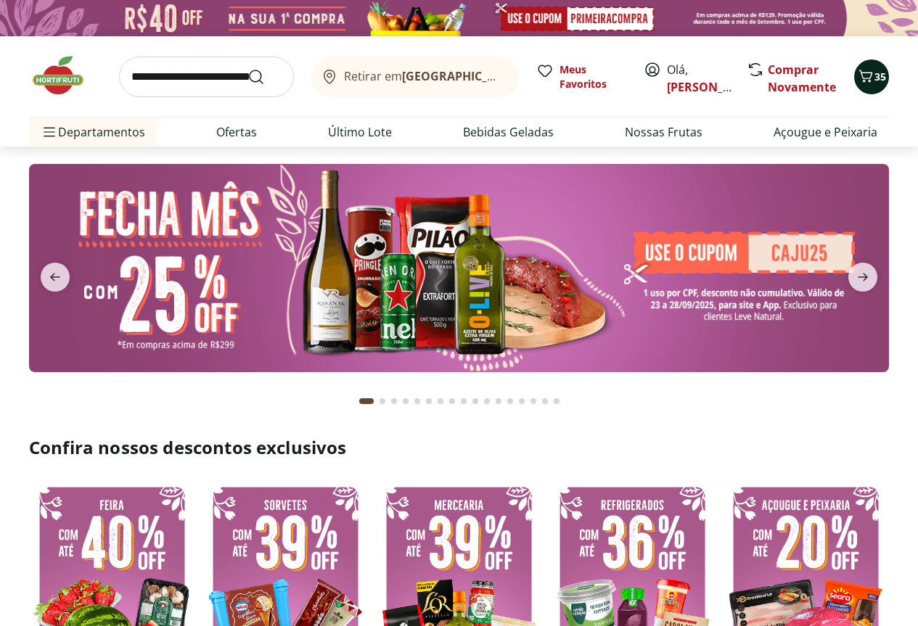
click at [870, 76] on icon "Carrinho" at bounding box center [865, 75] width 17 height 17
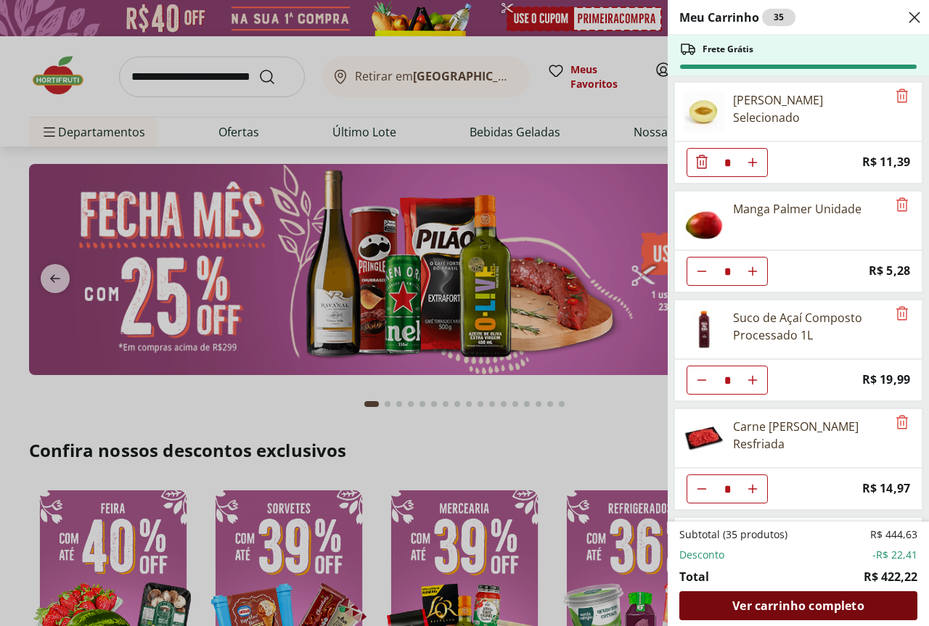
click at [763, 601] on span "Ver carrinho completo" at bounding box center [797, 606] width 131 height 12
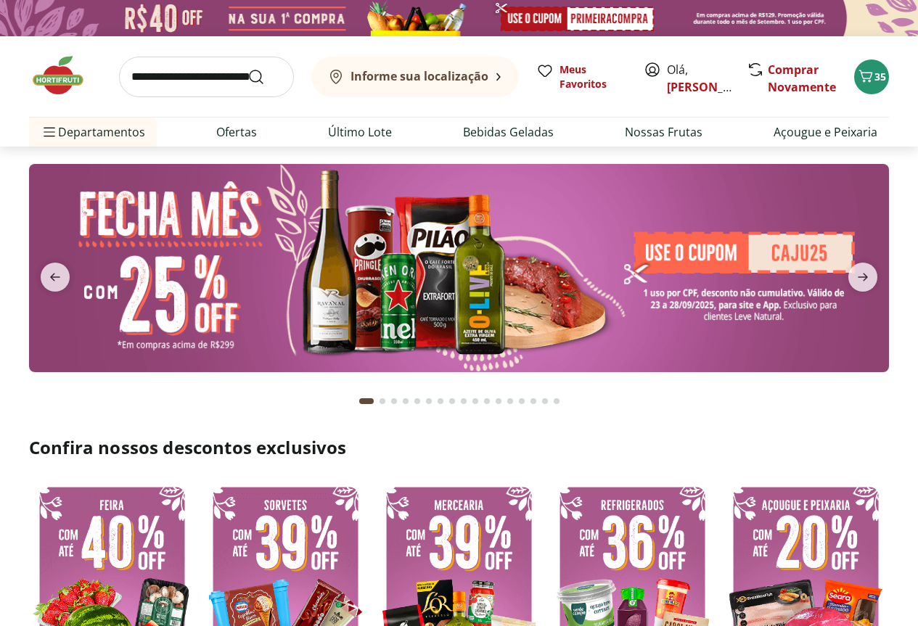
click at [194, 86] on input "search" at bounding box center [206, 77] width 175 height 41
type input "****"
click at [247, 68] on button "Submit Search" at bounding box center [264, 76] width 35 height 17
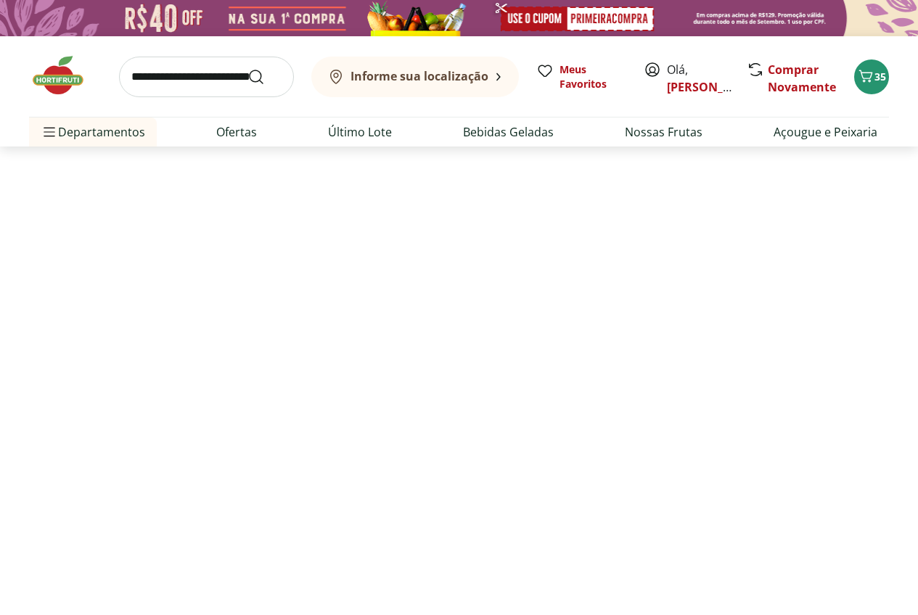
select select "**********"
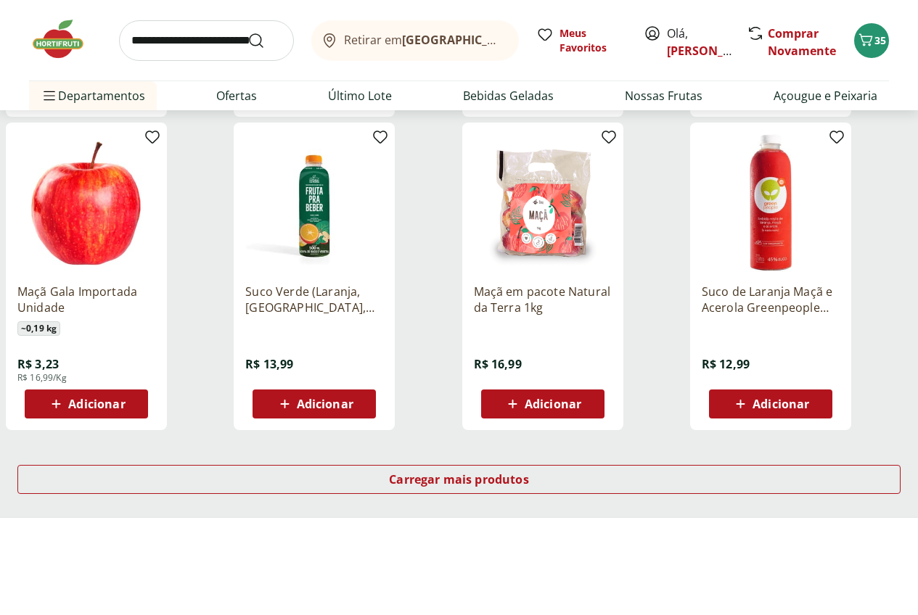
scroll to position [870, 0]
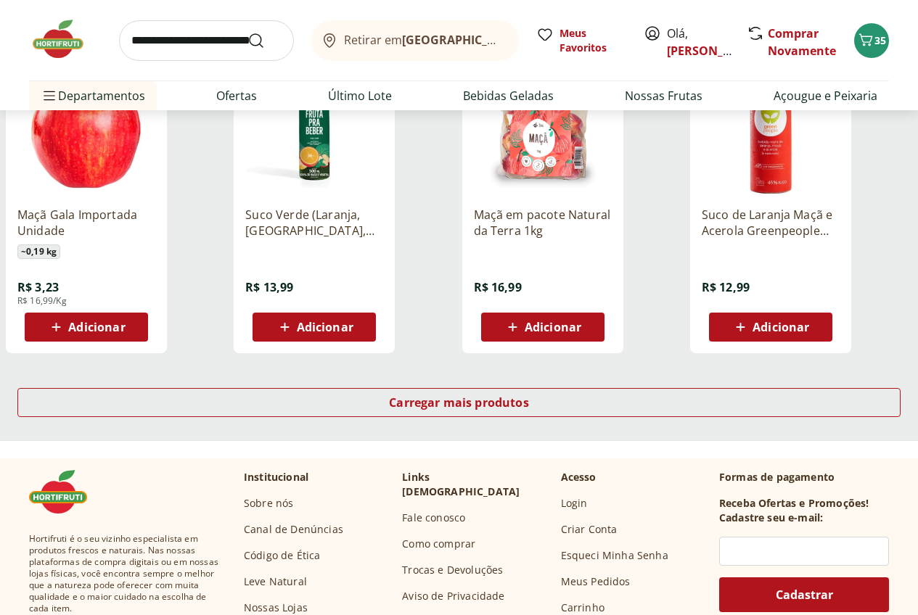
click at [125, 333] on span "Adicionar" at bounding box center [96, 327] width 57 height 12
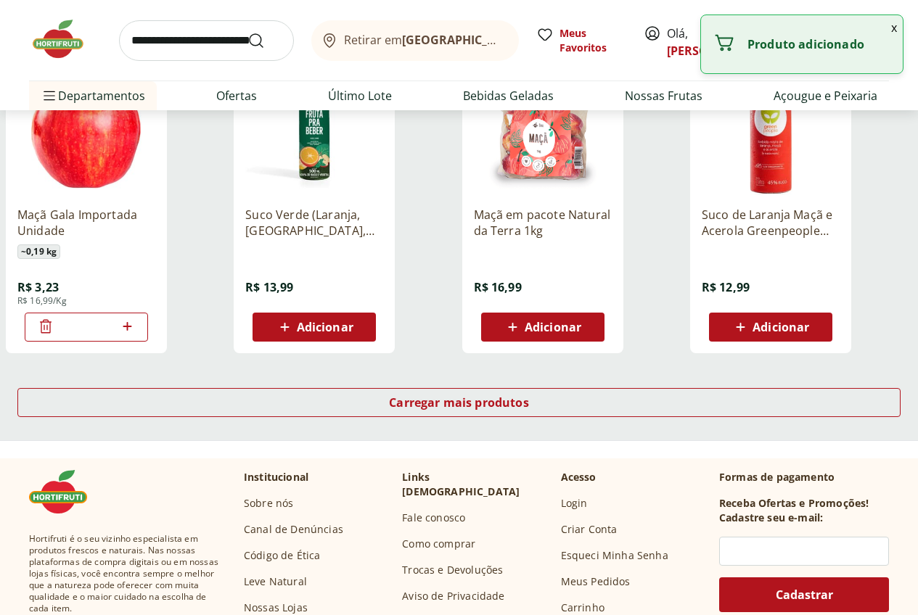
click at [136, 335] on icon at bounding box center [127, 326] width 18 height 17
click at [131, 331] on icon at bounding box center [127, 326] width 9 height 9
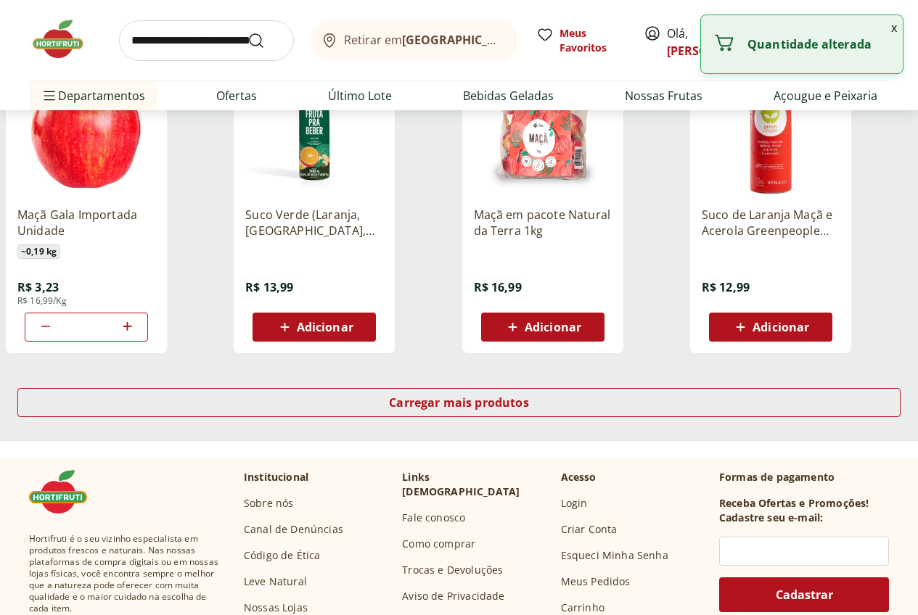
type input "*"
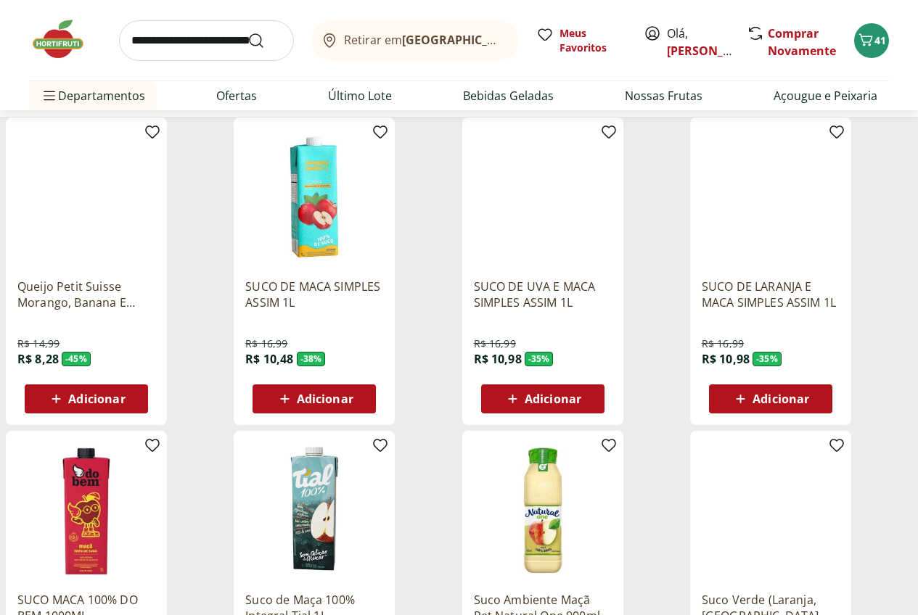
scroll to position [145, 0]
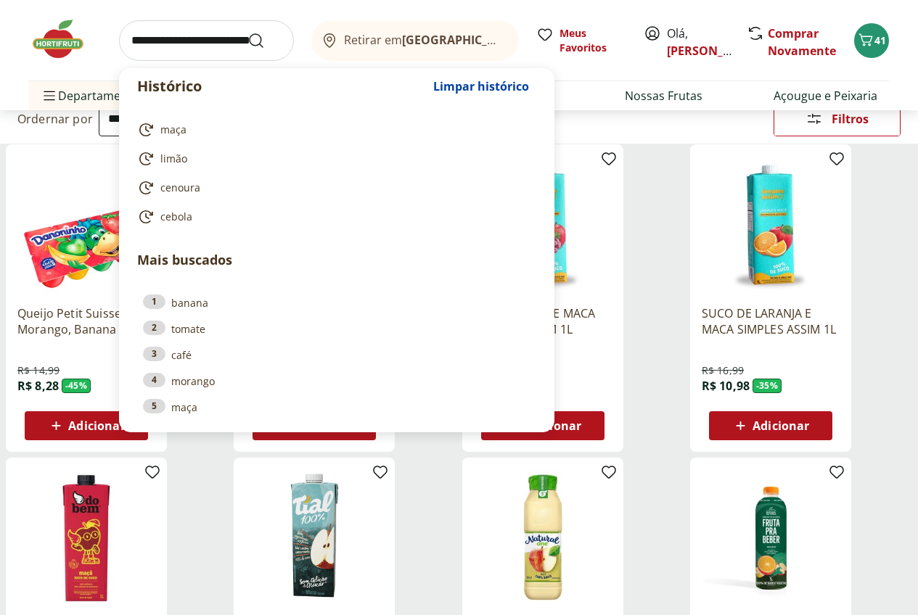
click at [207, 39] on input "search" at bounding box center [206, 40] width 175 height 41
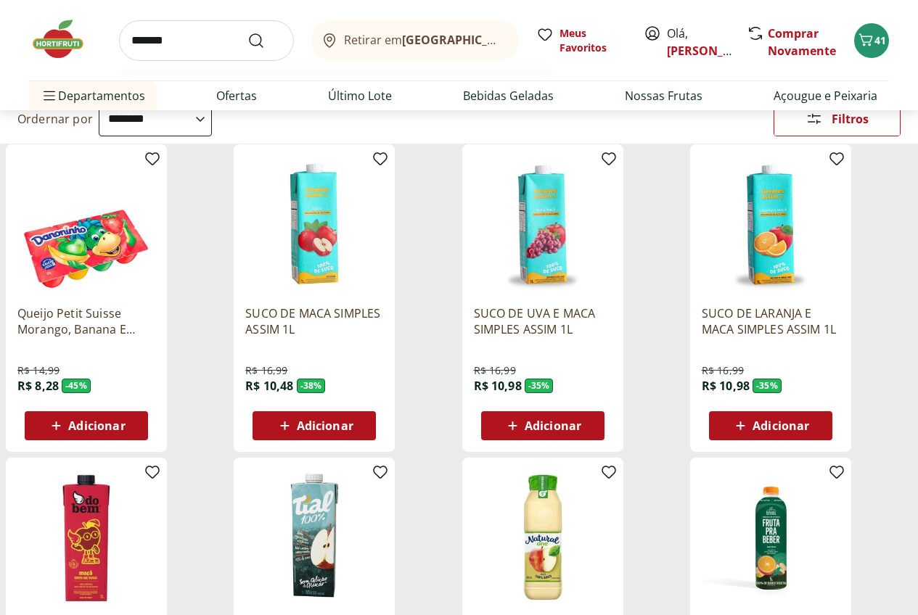
type input "*******"
click at [247, 32] on button "Submit Search" at bounding box center [264, 40] width 35 height 17
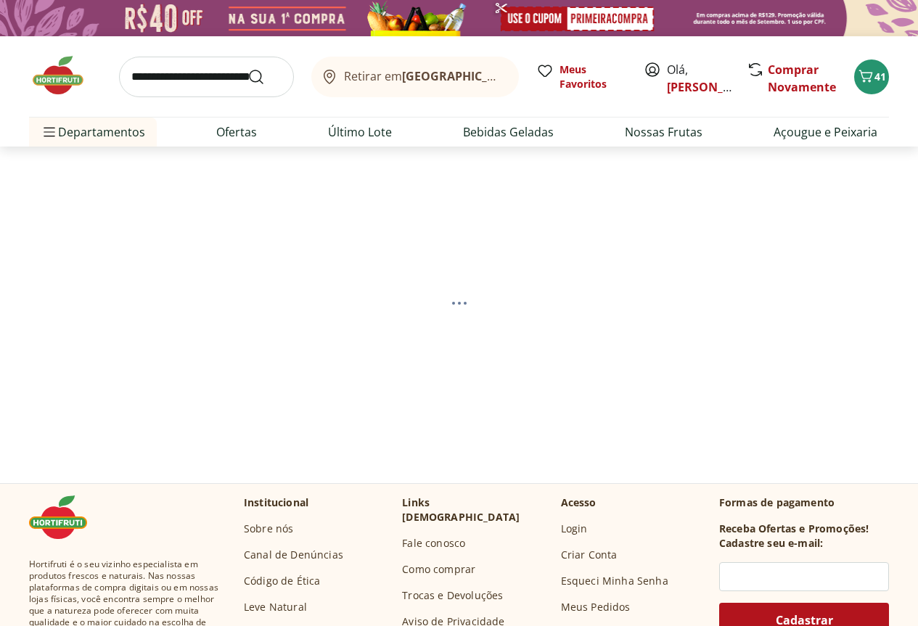
select select "**********"
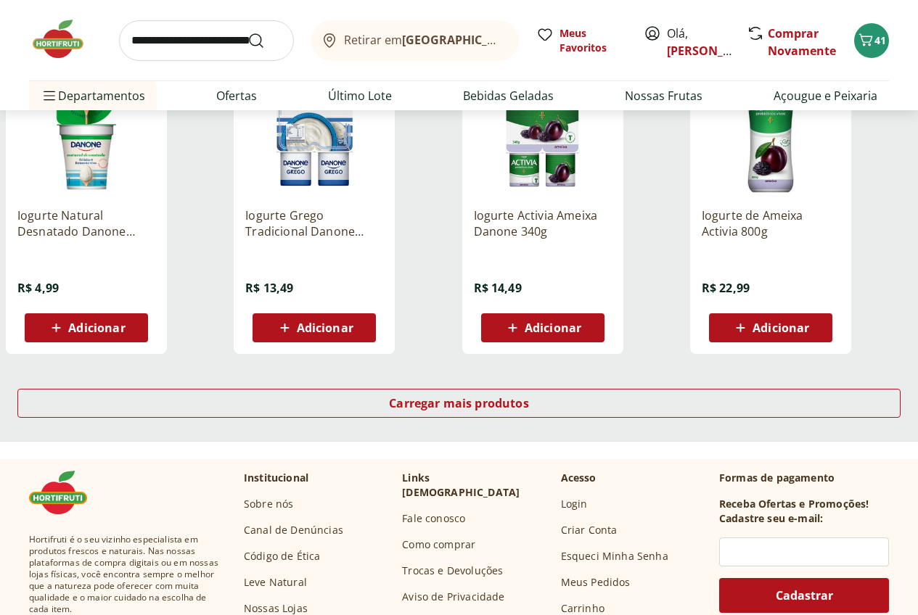
scroll to position [870, 0]
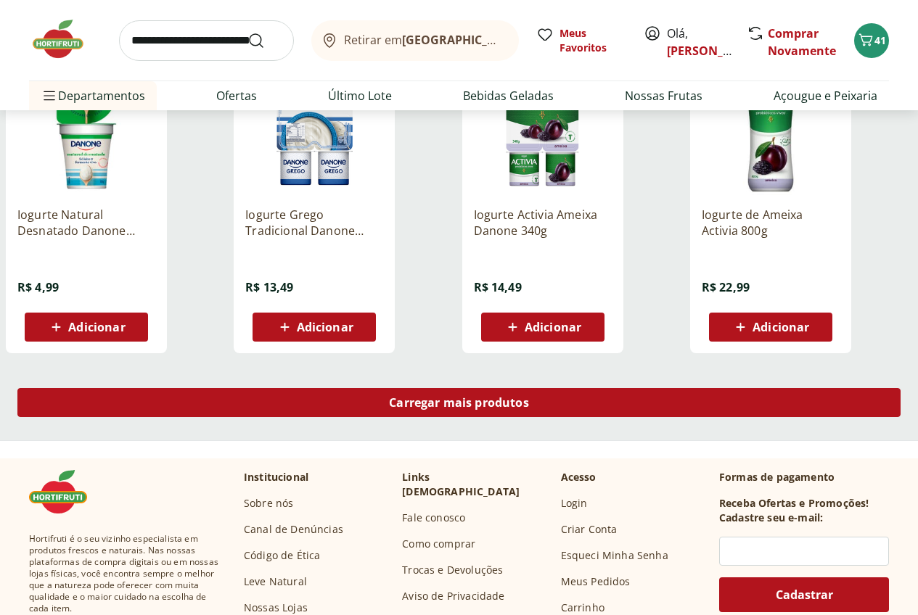
click at [548, 417] on div "Carregar mais produtos" at bounding box center [458, 402] width 883 height 29
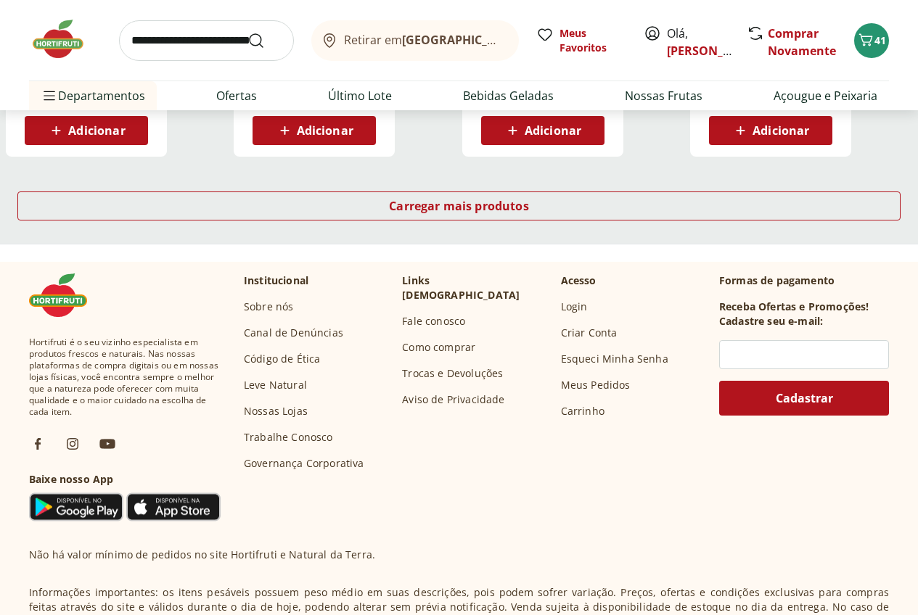
scroll to position [2031, 0]
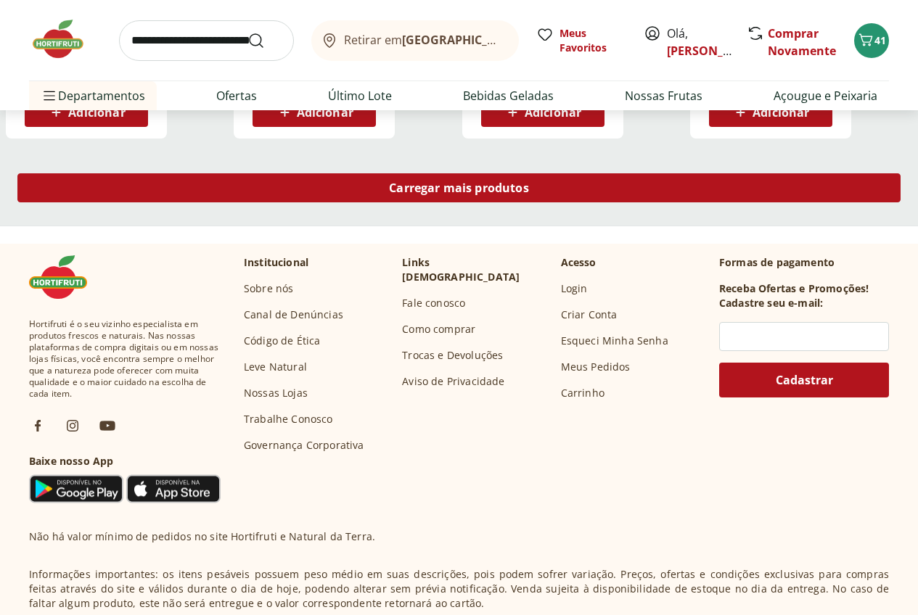
click at [529, 194] on span "Carregar mais produtos" at bounding box center [459, 188] width 140 height 12
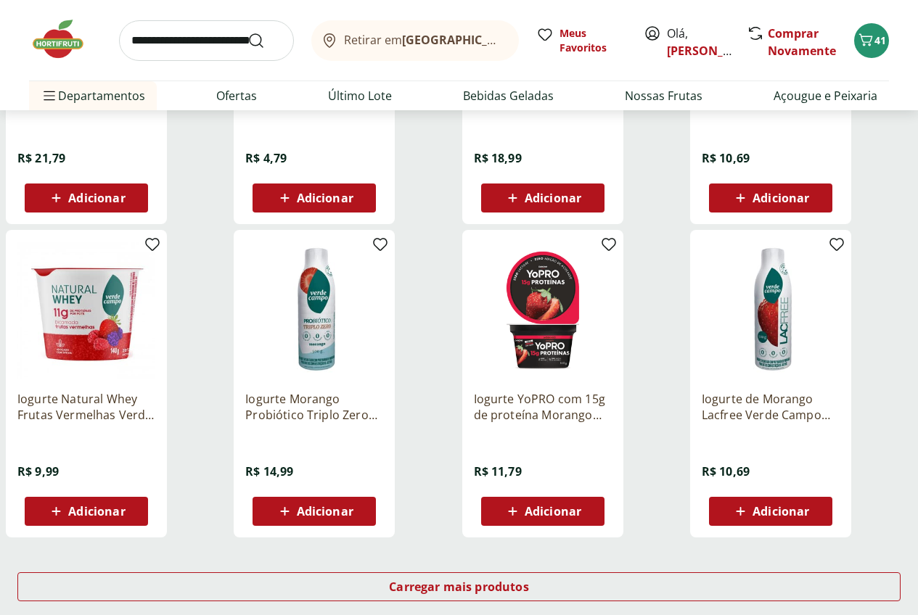
scroll to position [2757, 0]
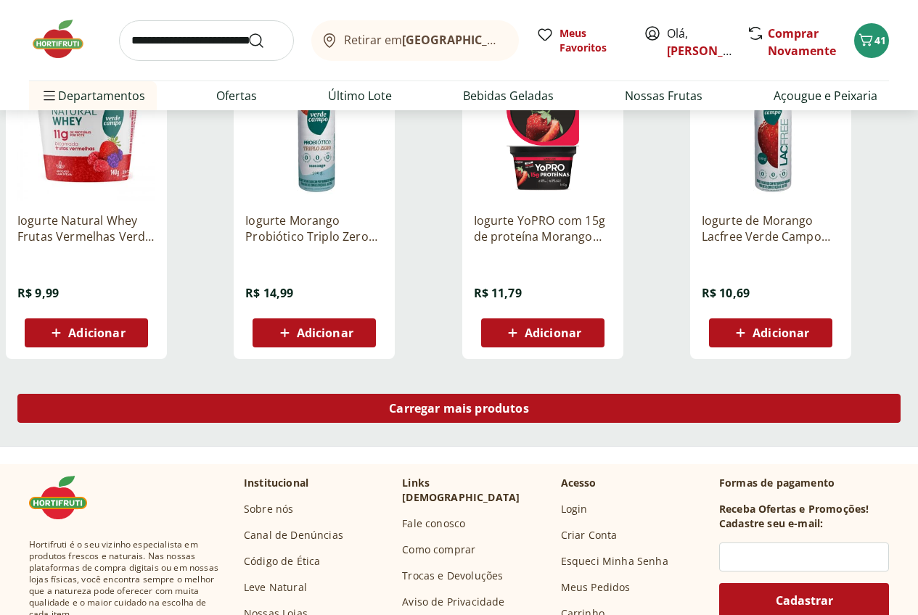
click at [529, 414] on span "Carregar mais produtos" at bounding box center [459, 409] width 140 height 12
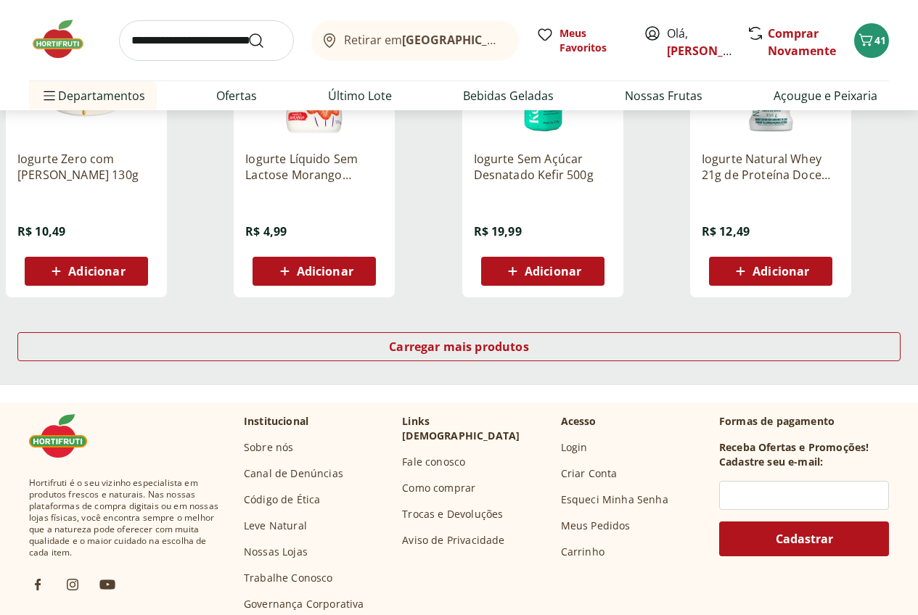
scroll to position [3772, 0]
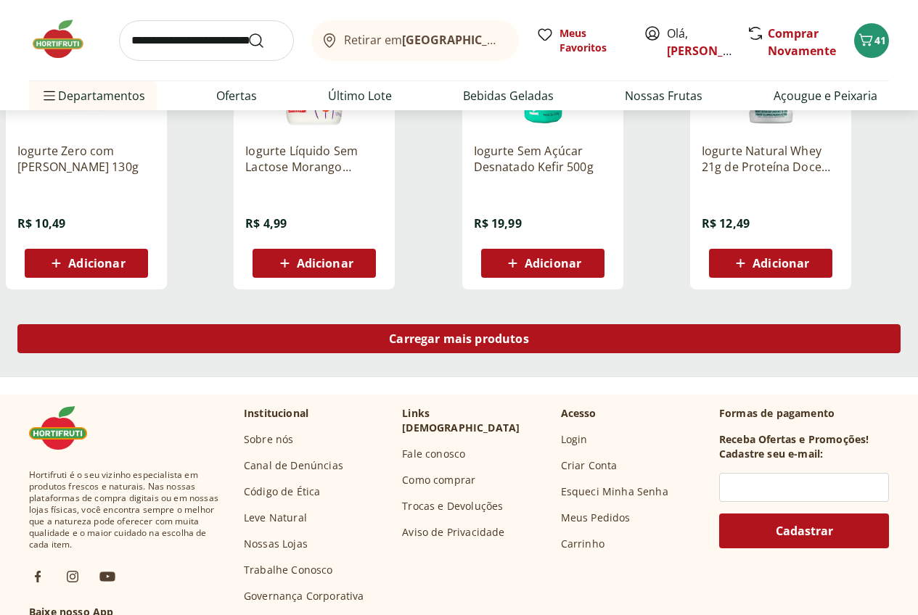
click at [529, 345] on span "Carregar mais produtos" at bounding box center [459, 339] width 140 height 12
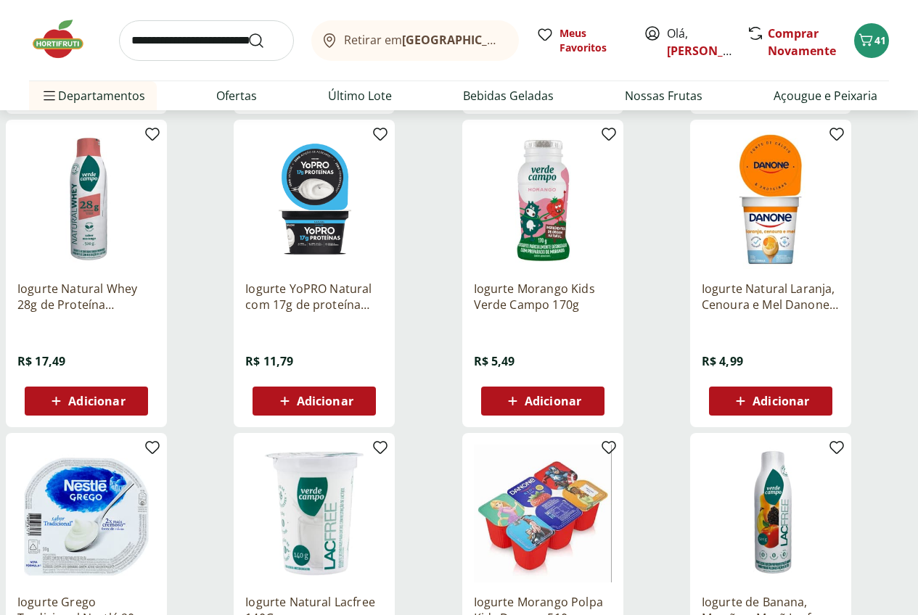
scroll to position [4570, 0]
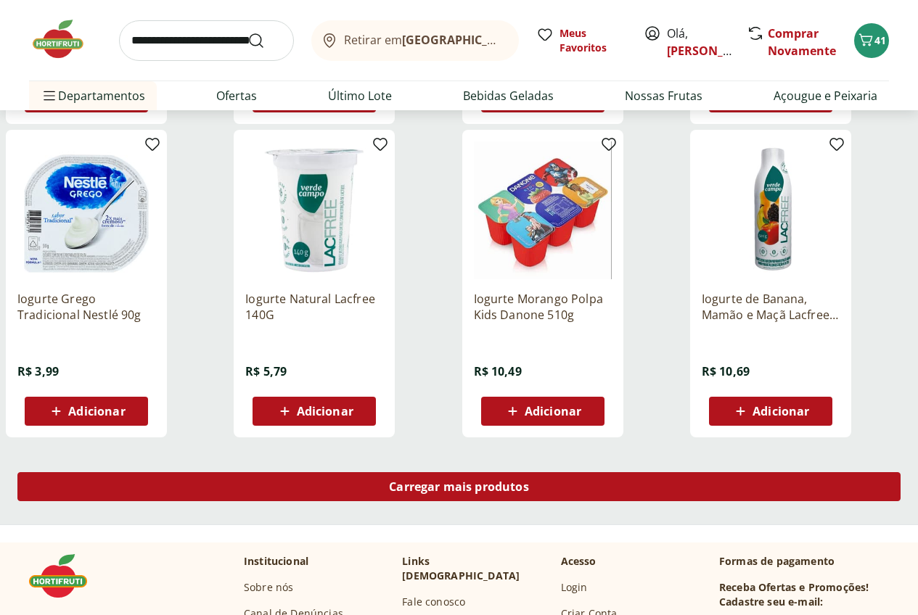
click at [529, 489] on span "Carregar mais produtos" at bounding box center [459, 487] width 140 height 12
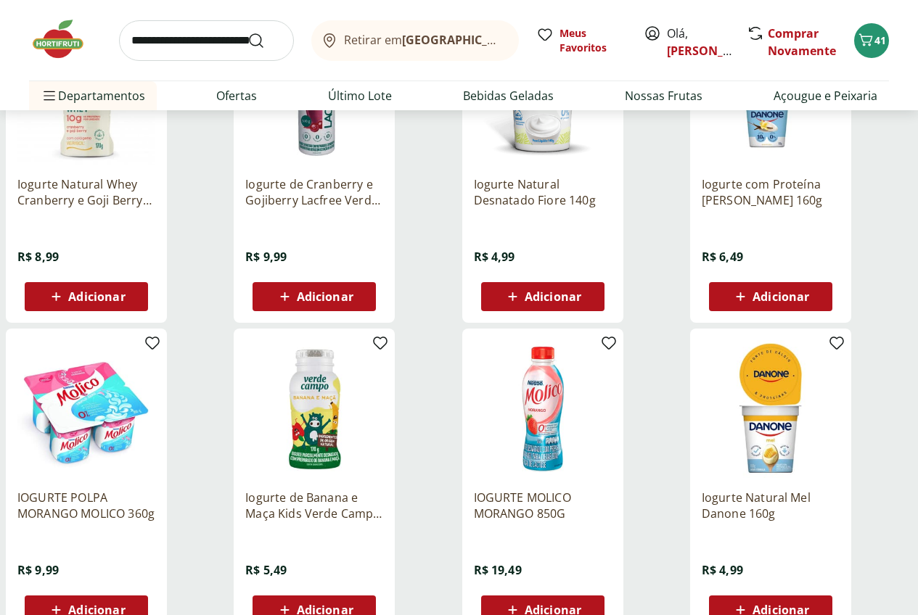
scroll to position [5513, 0]
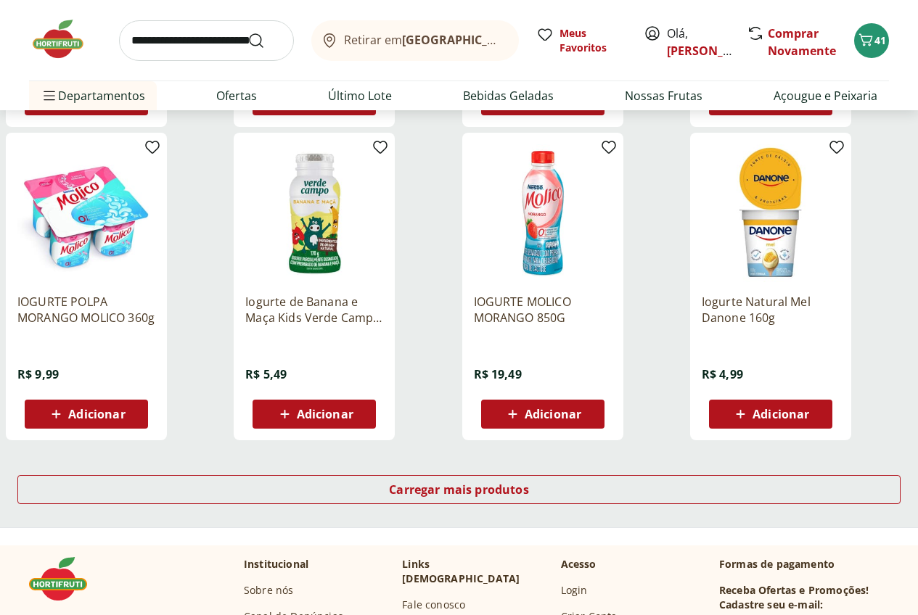
click at [125, 423] on span "Adicionar" at bounding box center [86, 414] width 78 height 17
click at [52, 49] on img at bounding box center [65, 39] width 73 height 44
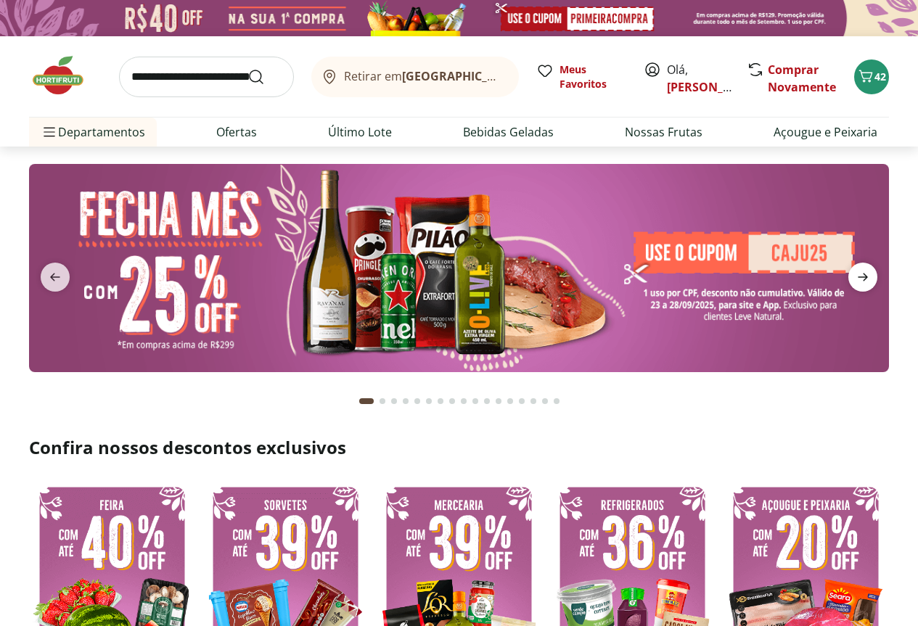
click at [860, 280] on icon "next" at bounding box center [862, 276] width 17 height 17
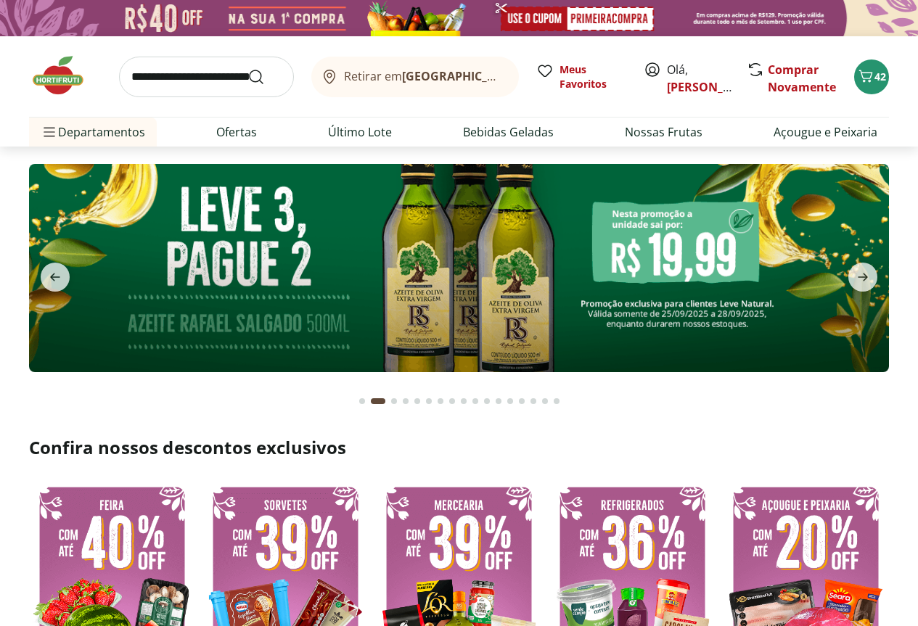
click at [477, 290] on img at bounding box center [459, 268] width 860 height 208
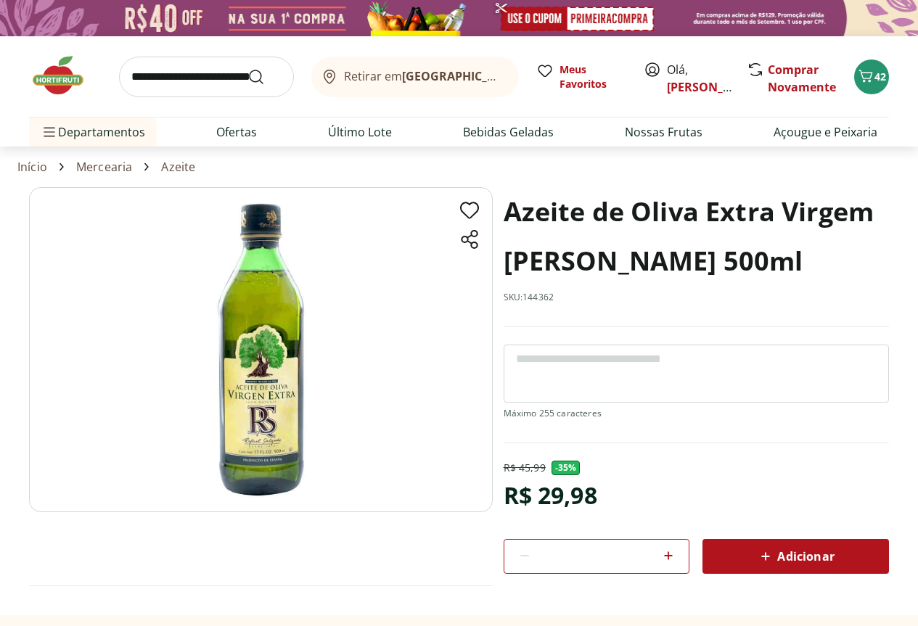
click at [665, 556] on icon at bounding box center [668, 555] width 9 height 9
type input "*"
click at [787, 559] on span "Adicionar" at bounding box center [795, 556] width 77 height 17
click at [44, 81] on img at bounding box center [65, 76] width 73 height 44
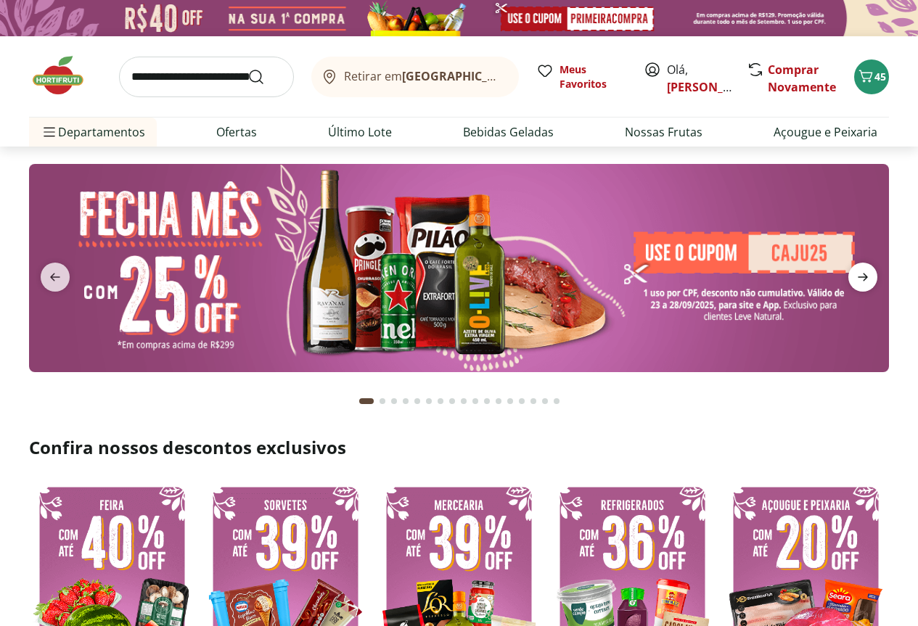
click at [868, 277] on icon "next" at bounding box center [862, 277] width 10 height 8
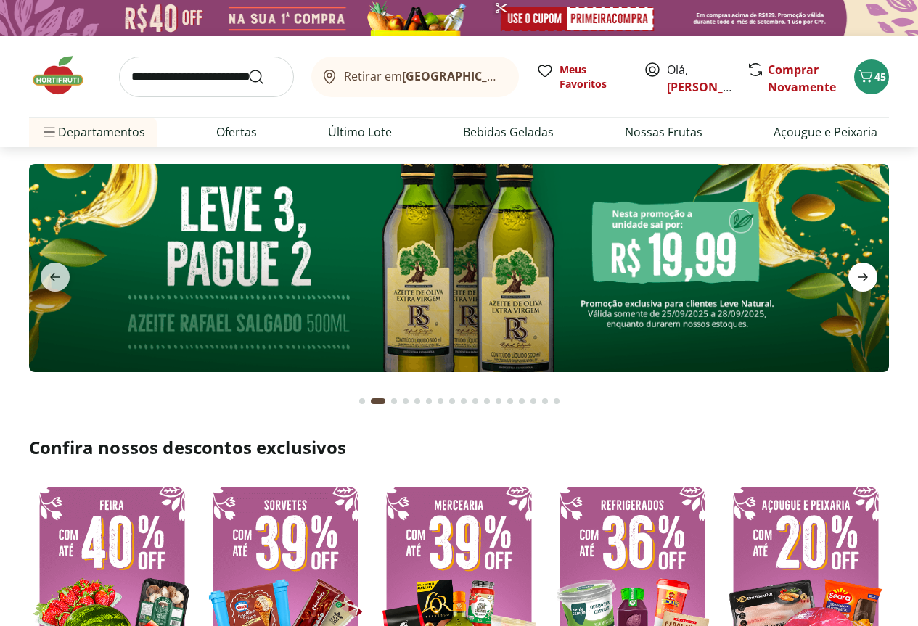
click at [869, 277] on icon "next" at bounding box center [862, 276] width 17 height 17
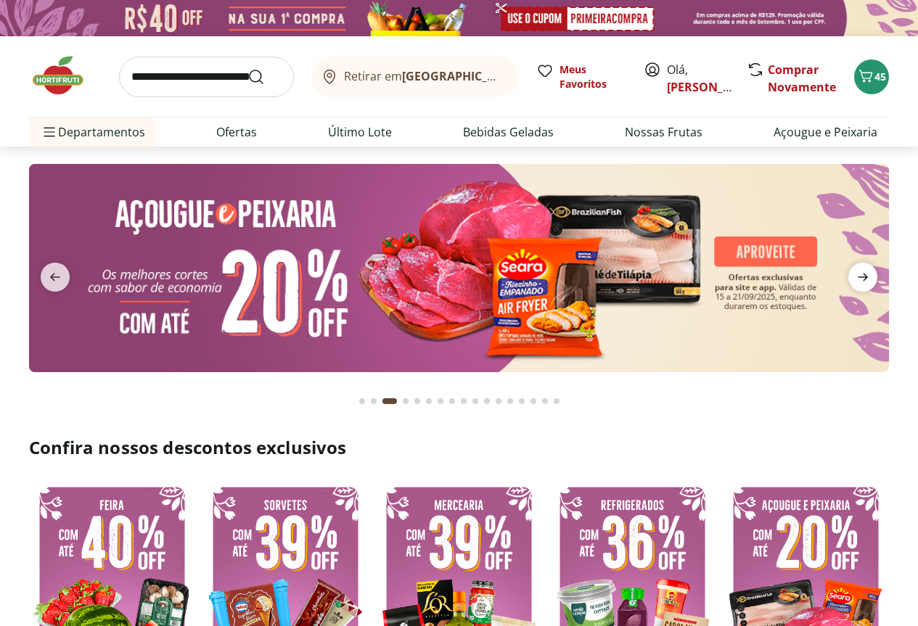
click at [868, 280] on icon "next" at bounding box center [862, 276] width 17 height 17
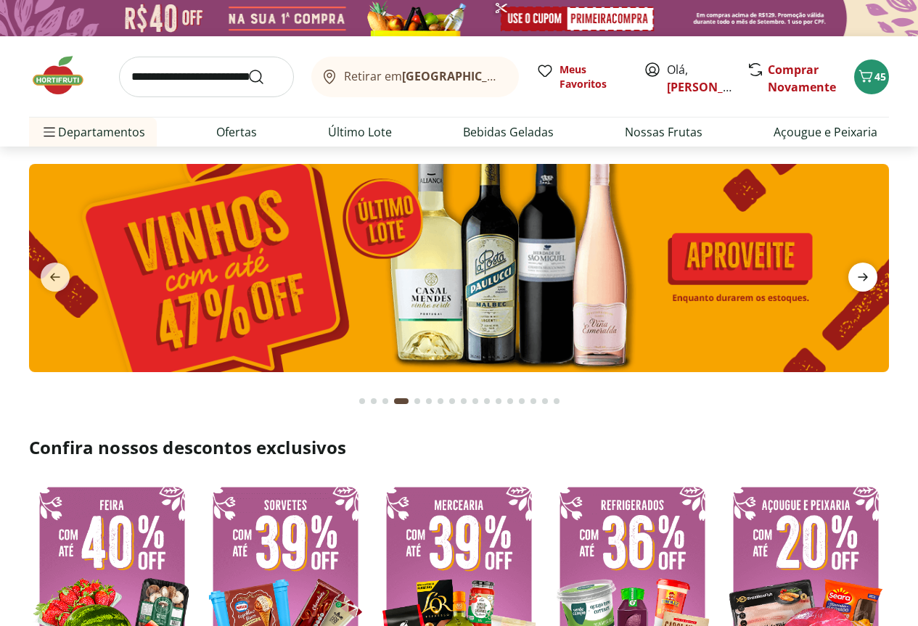
click at [868, 280] on icon "next" at bounding box center [862, 276] width 17 height 17
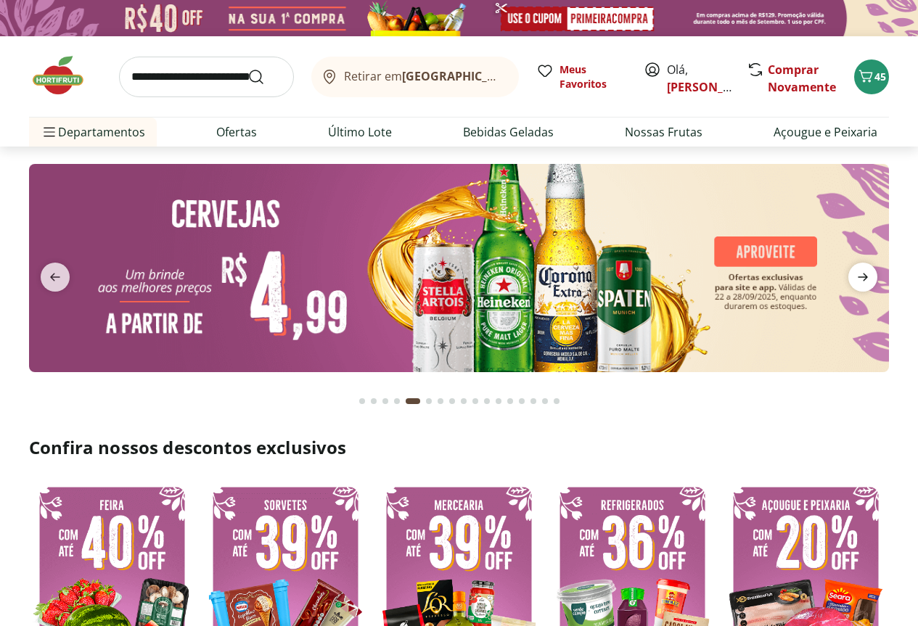
click at [869, 280] on icon "next" at bounding box center [862, 276] width 17 height 17
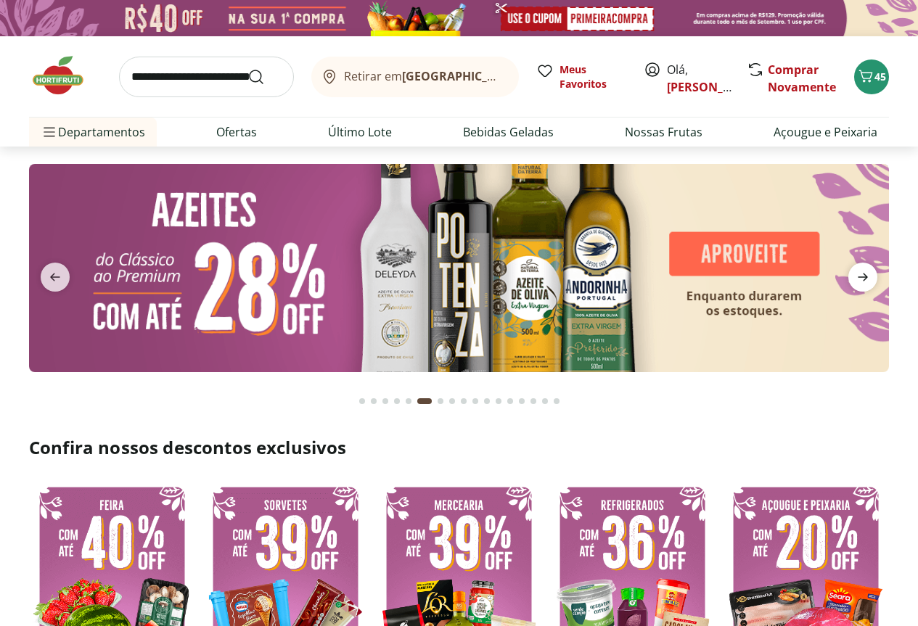
click at [871, 283] on span "next" at bounding box center [862, 277] width 29 height 29
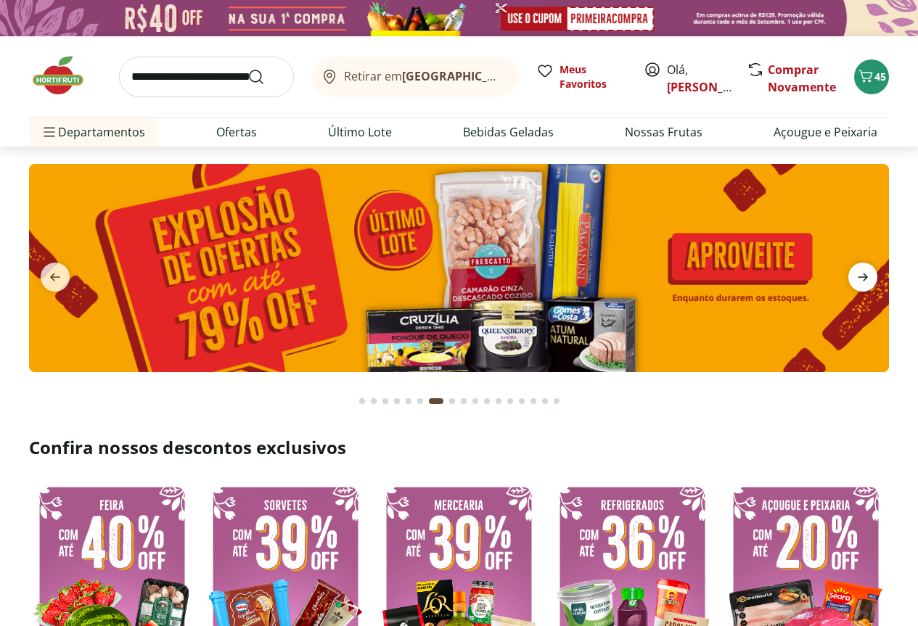
click at [873, 283] on span "next" at bounding box center [862, 277] width 29 height 29
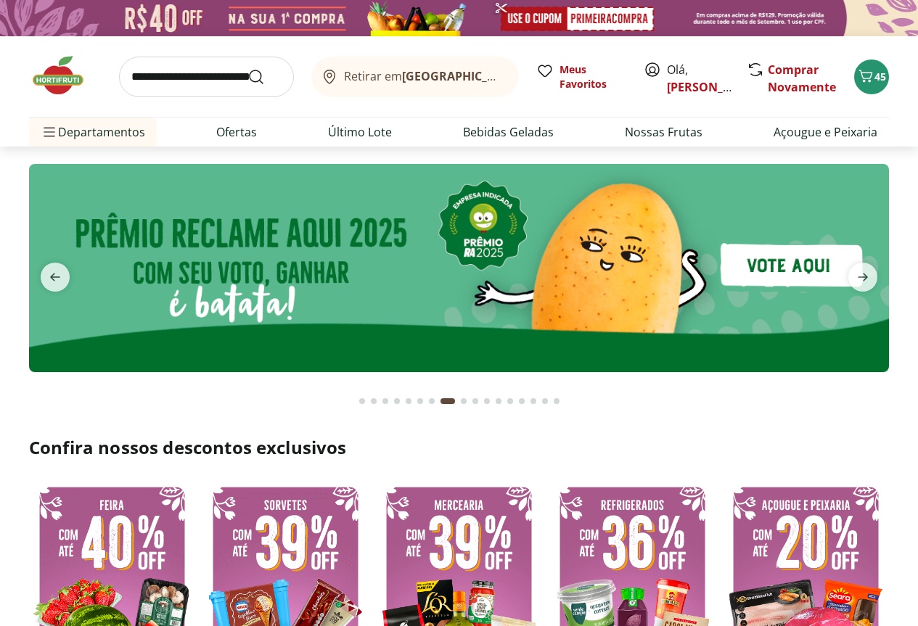
drag, startPoint x: 875, startPoint y: 285, endPoint x: 878, endPoint y: 292, distance: 7.8
click at [878, 292] on section at bounding box center [459, 291] width 860 height 255
click at [867, 278] on icon "next" at bounding box center [862, 277] width 10 height 8
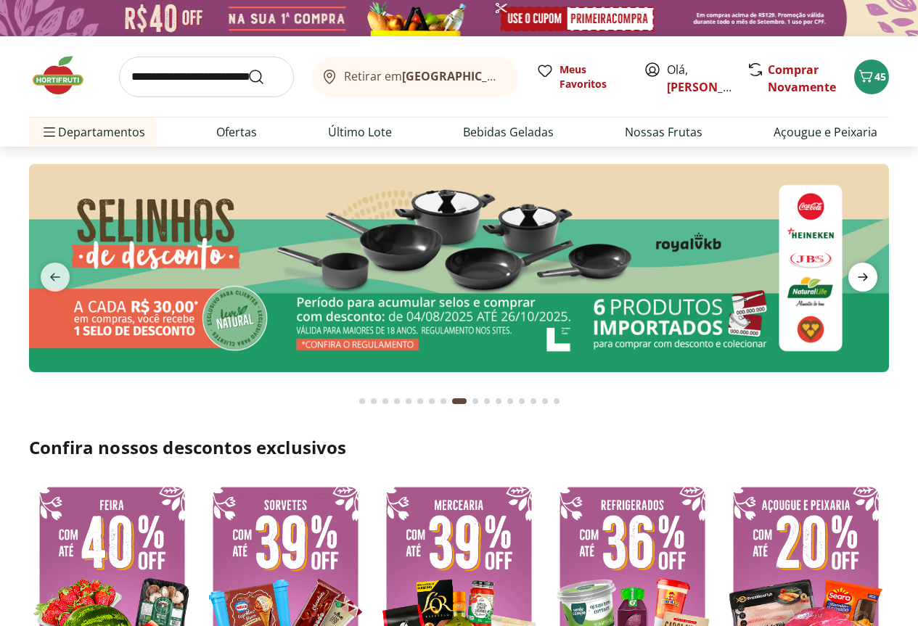
click at [865, 275] on icon "next" at bounding box center [862, 277] width 10 height 8
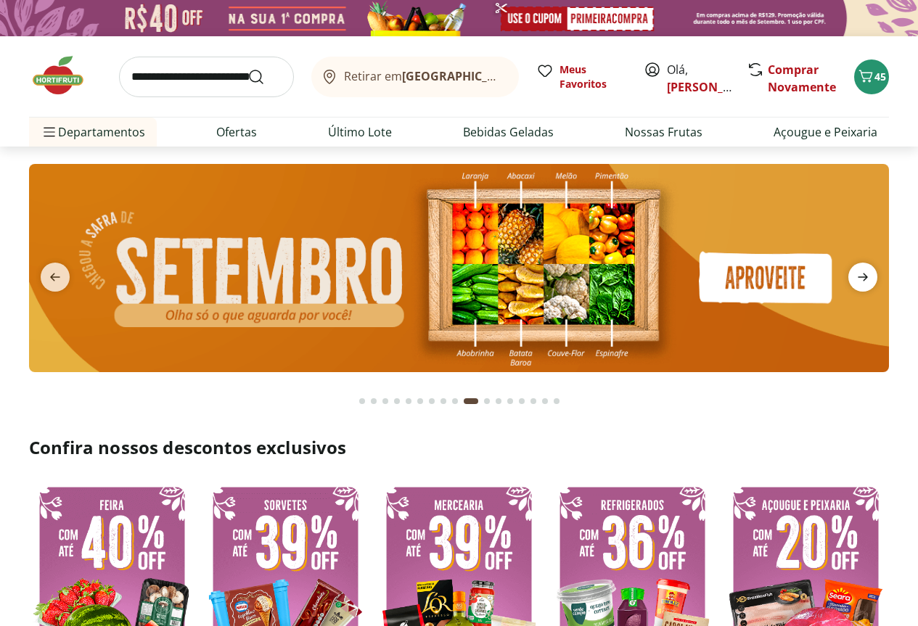
click at [865, 275] on icon "next" at bounding box center [862, 277] width 10 height 8
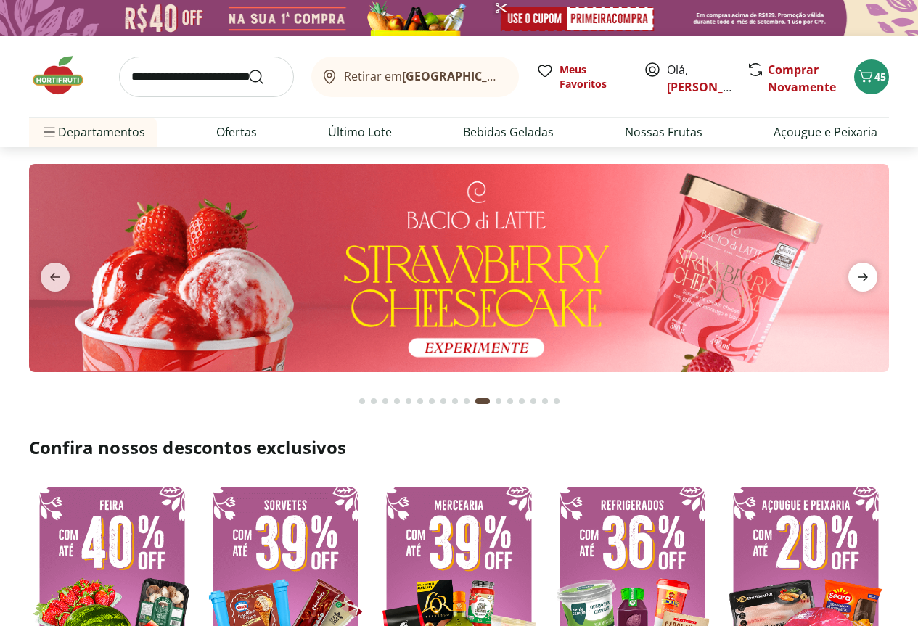
click at [867, 275] on icon "next" at bounding box center [862, 276] width 17 height 17
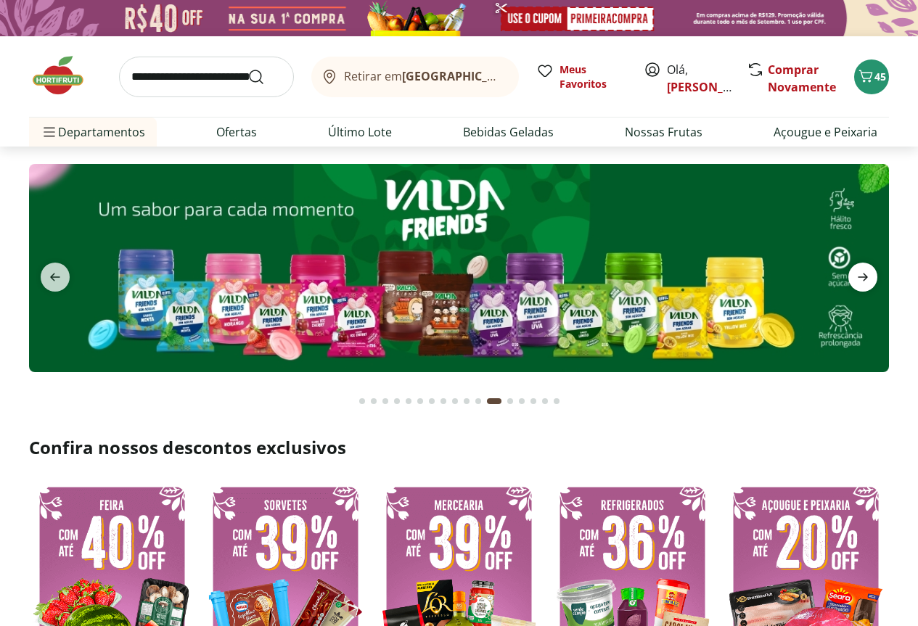
click at [867, 275] on icon "next" at bounding box center [862, 276] width 17 height 17
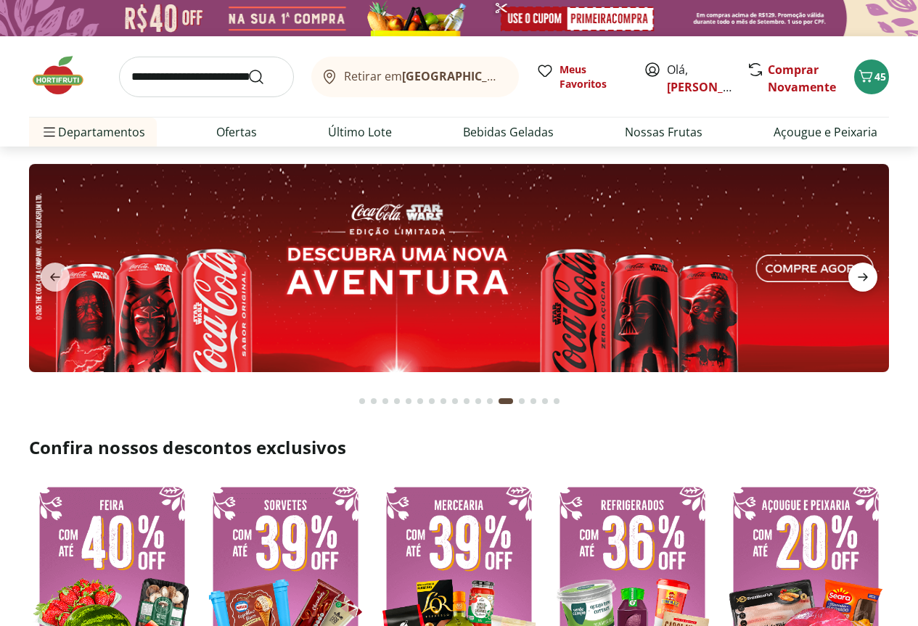
click at [868, 277] on icon "next" at bounding box center [862, 276] width 17 height 17
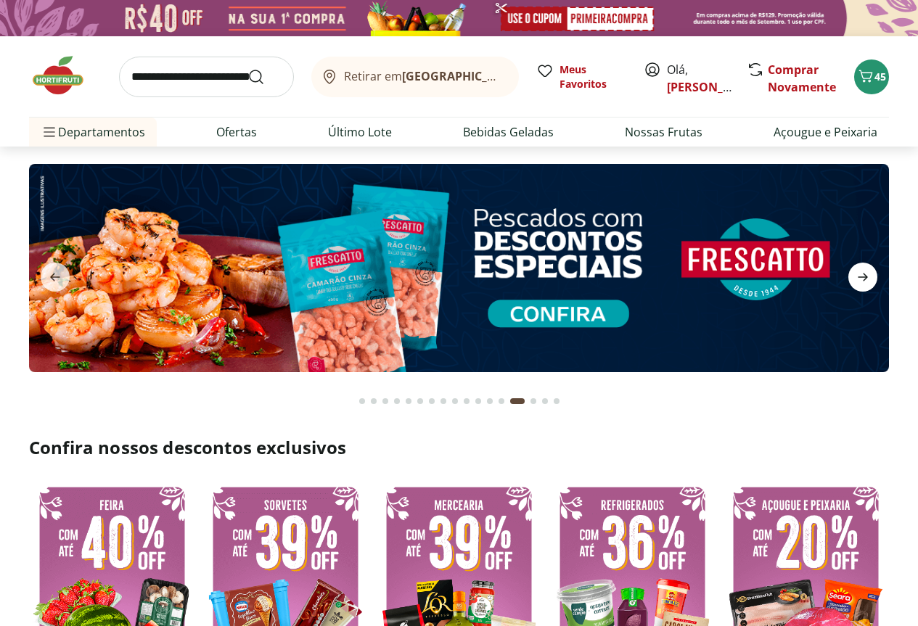
click at [869, 278] on icon "next" at bounding box center [862, 276] width 17 height 17
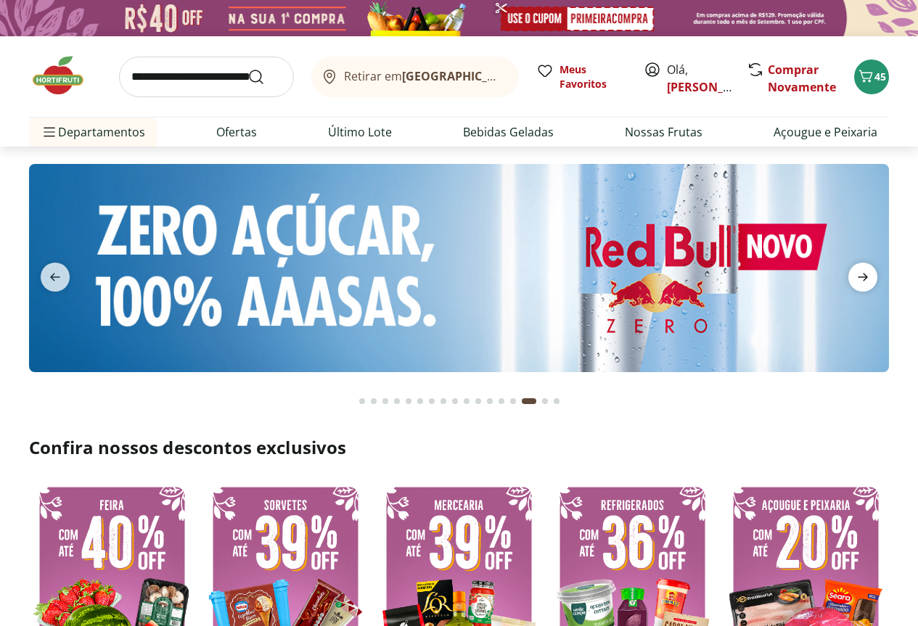
click at [869, 278] on icon "next" at bounding box center [862, 276] width 17 height 17
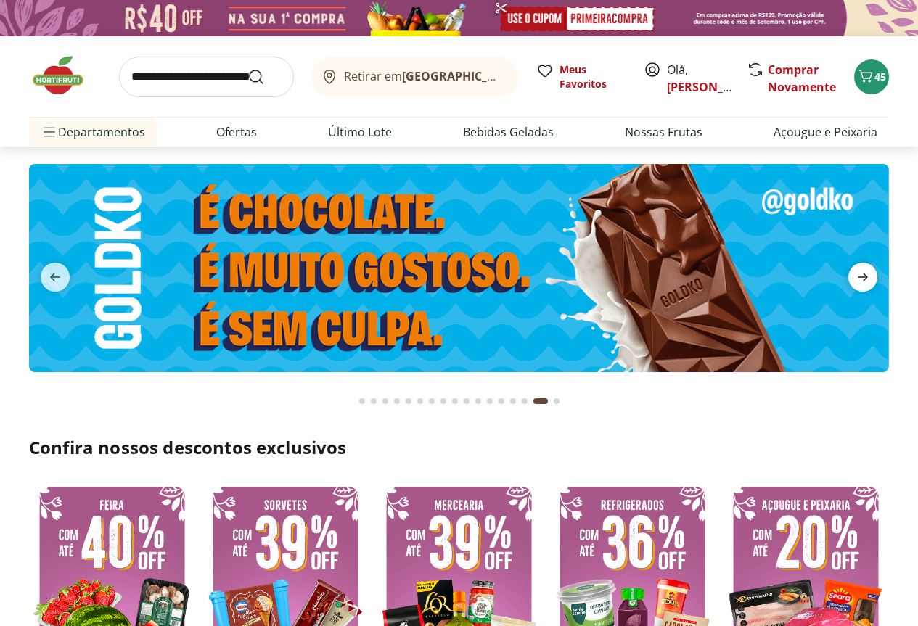
click at [870, 279] on icon "next" at bounding box center [862, 276] width 17 height 17
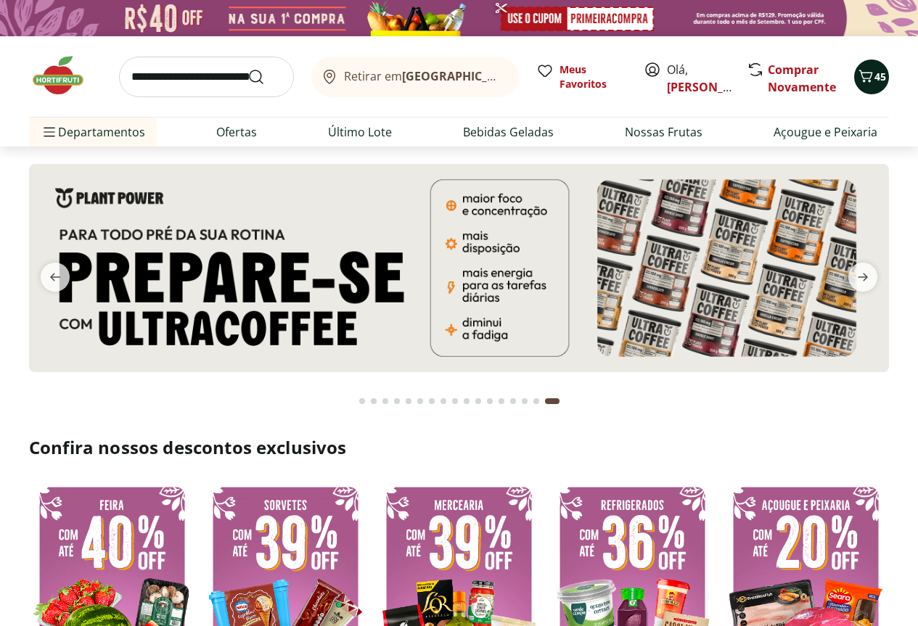
click at [873, 74] on icon "Carrinho" at bounding box center [865, 75] width 17 height 17
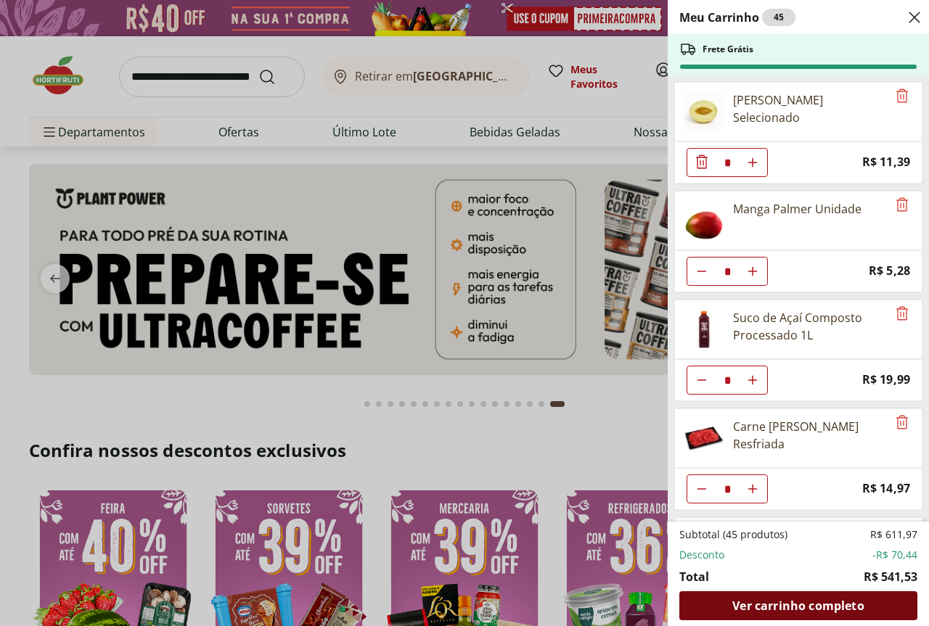
click at [809, 607] on span "Ver carrinho completo" at bounding box center [797, 606] width 131 height 12
